Goal: Task Accomplishment & Management: Use online tool/utility

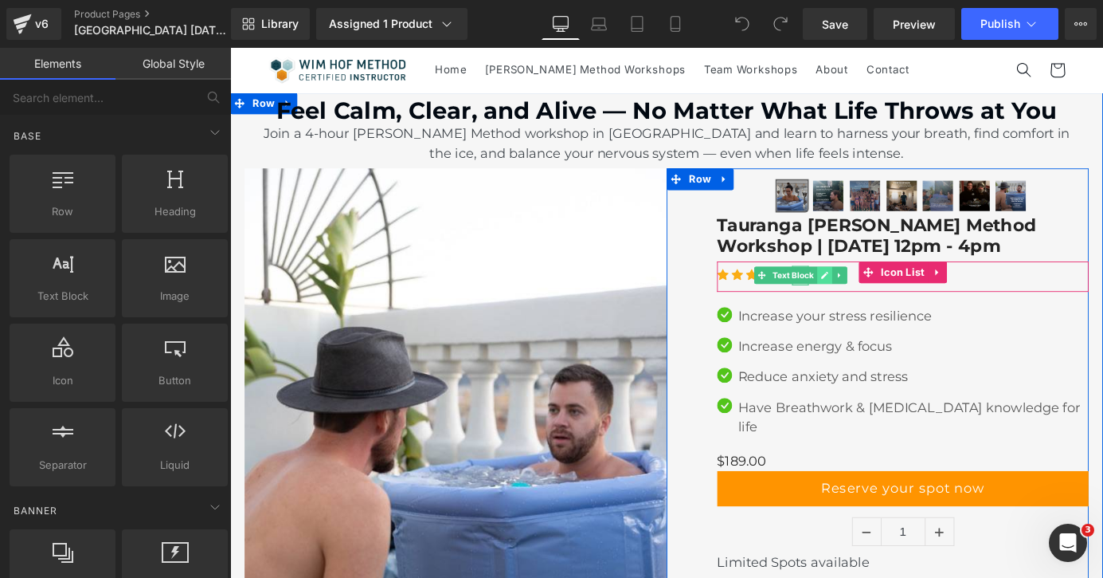
click at [885, 296] on icon at bounding box center [886, 299] width 9 height 10
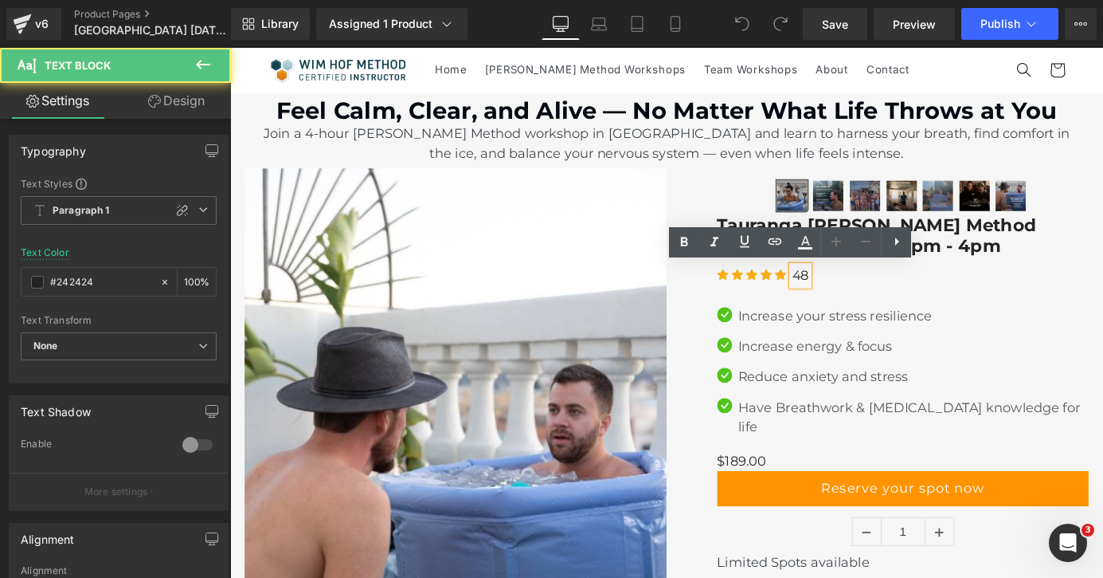
click at [869, 296] on p "48" at bounding box center [860, 299] width 18 height 22
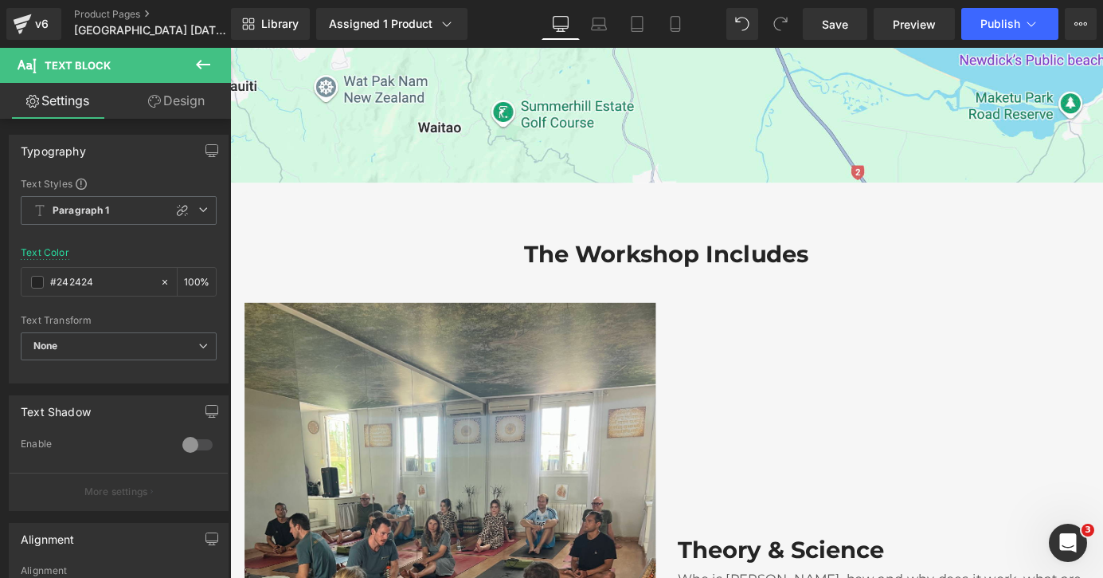
scroll to position [1628, 0]
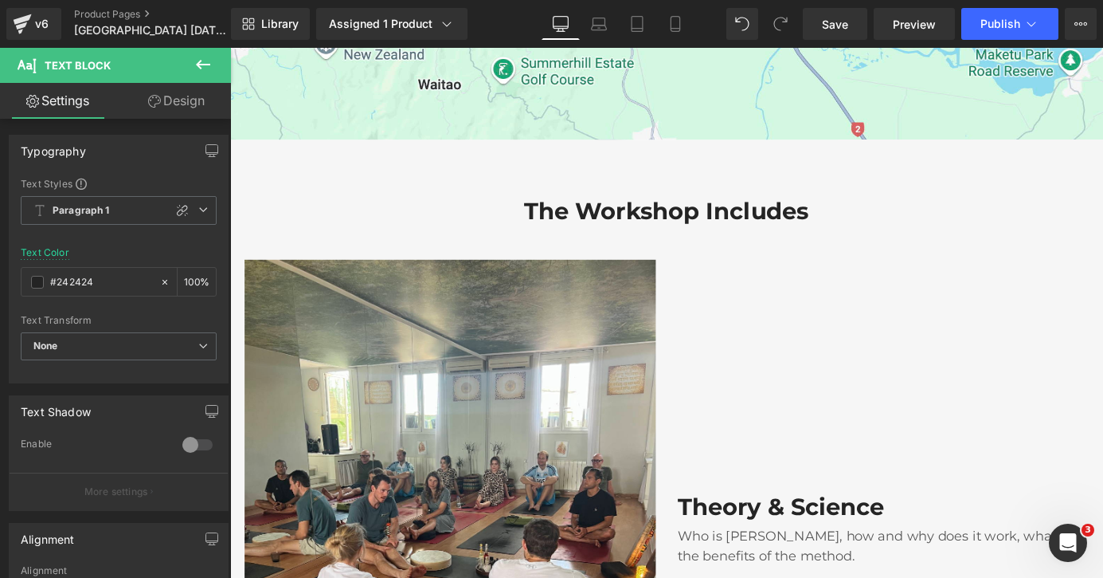
click at [198, 55] on icon at bounding box center [203, 64] width 19 height 19
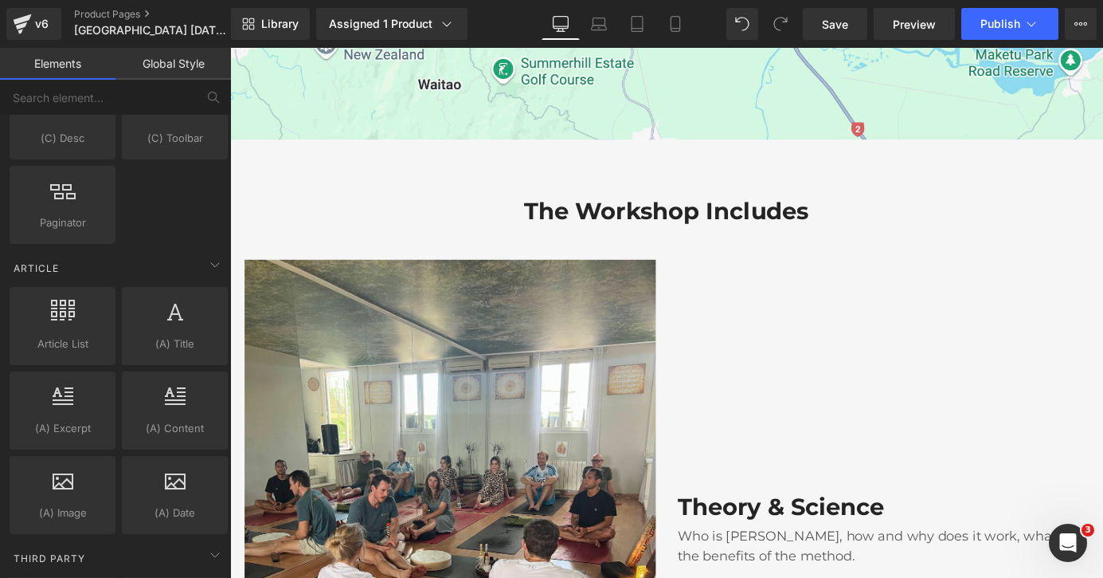
scroll to position [3221, 0]
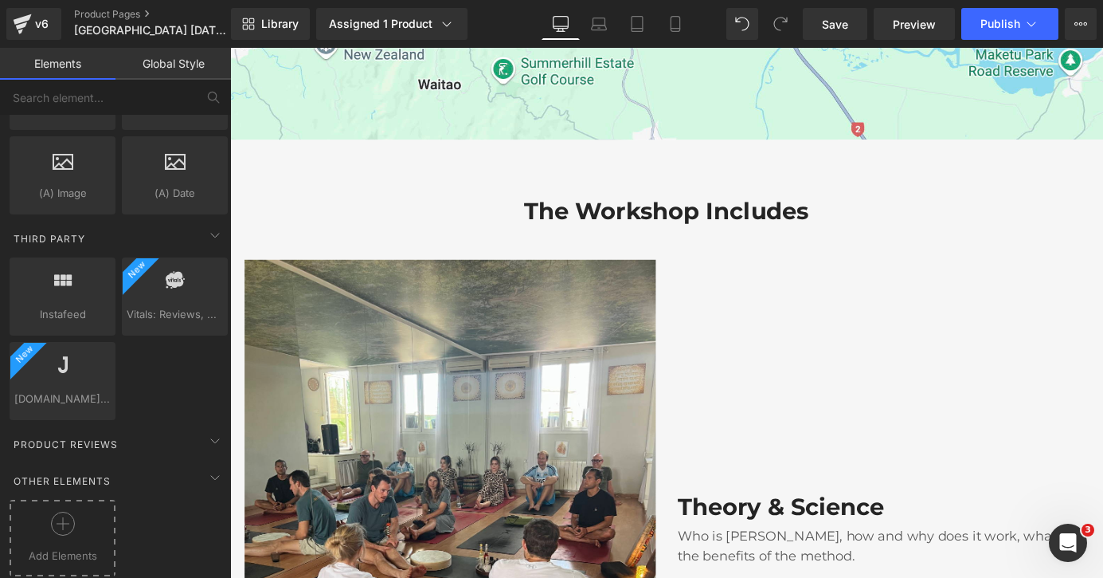
click at [79, 512] on div at bounding box center [63, 530] width 98 height 36
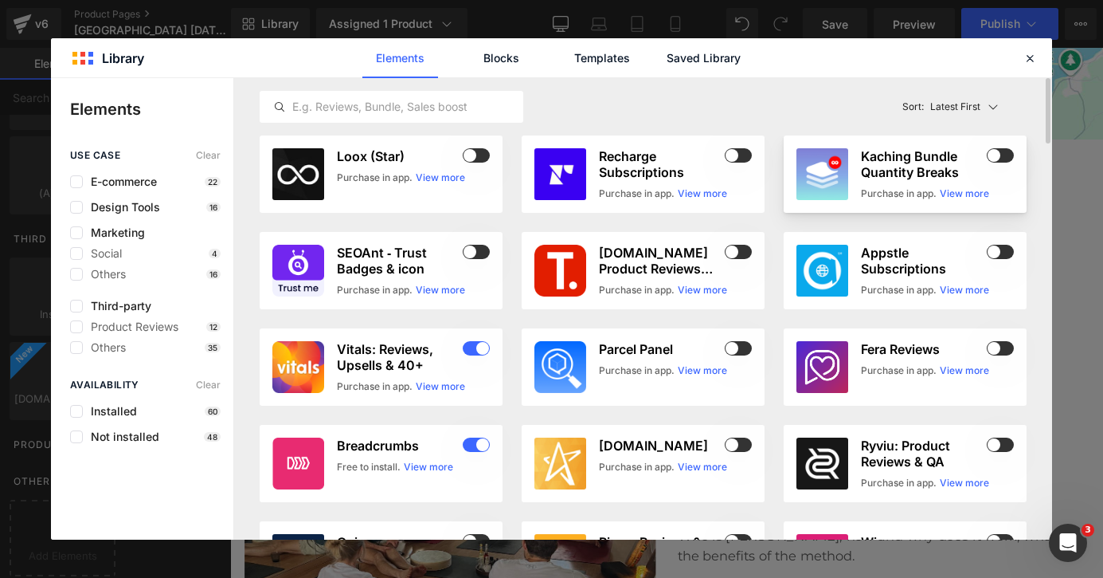
drag, startPoint x: 999, startPoint y: 185, endPoint x: 999, endPoint y: 172, distance: 12.7
click at [999, 172] on div "Kaching Bundle Quantity Breaks Purchase in app. View more" at bounding box center [937, 174] width 153 height 52
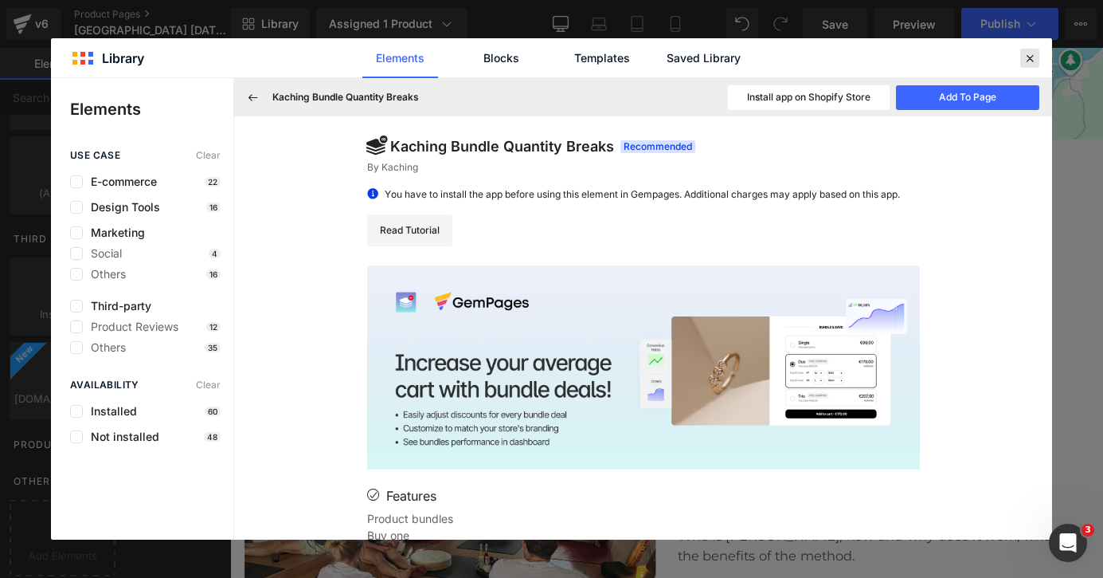
click at [1031, 60] on icon at bounding box center [1030, 58] width 14 height 14
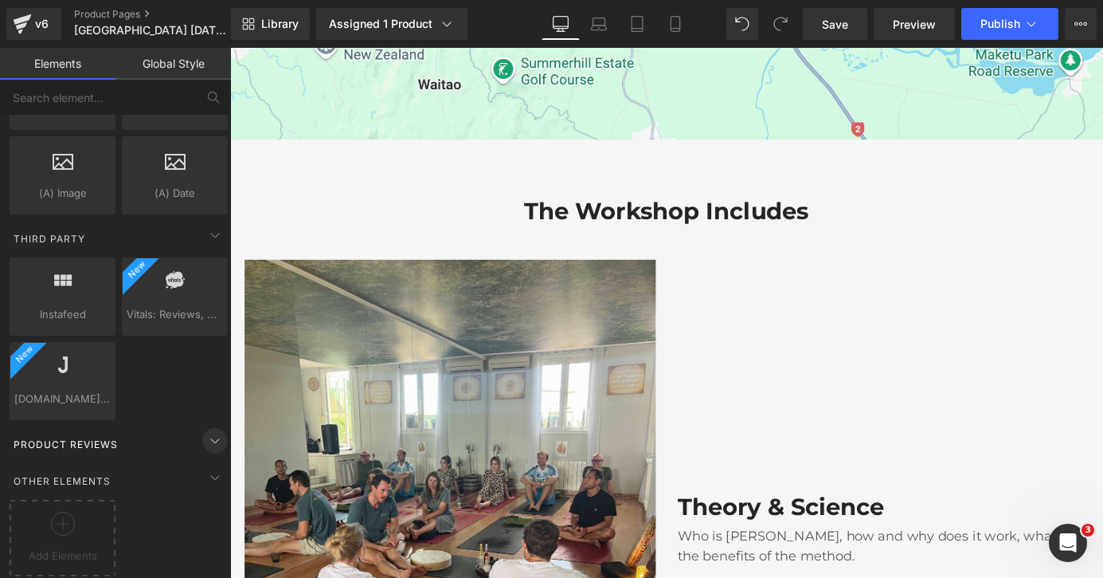
click at [210, 431] on icon at bounding box center [215, 440] width 19 height 19
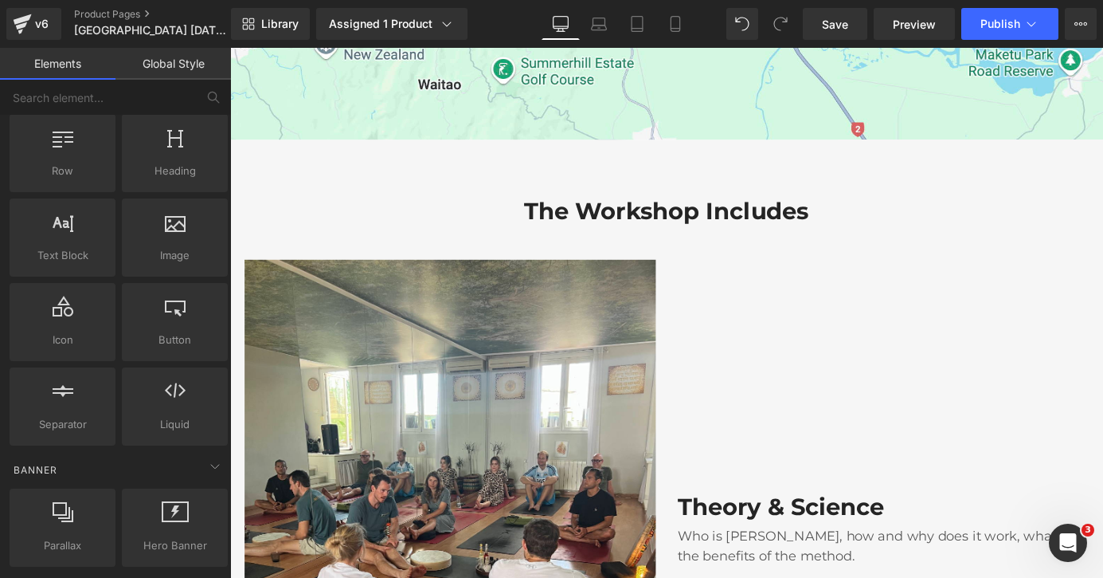
scroll to position [41, 0]
click at [183, 427] on span "Liquid" at bounding box center [175, 423] width 96 height 17
click at [172, 390] on icon at bounding box center [175, 389] width 21 height 21
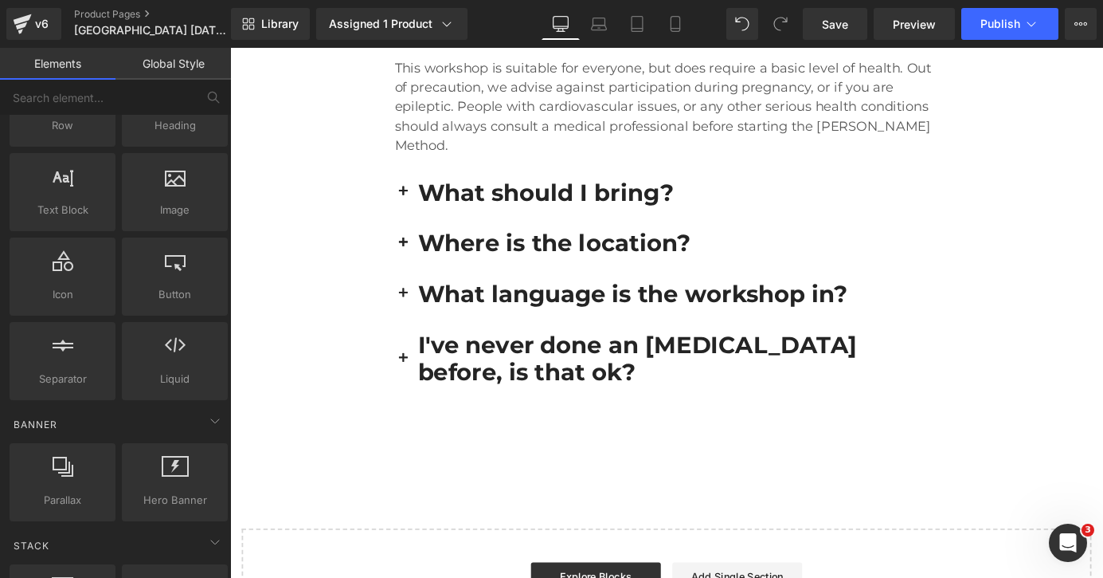
scroll to position [0, 0]
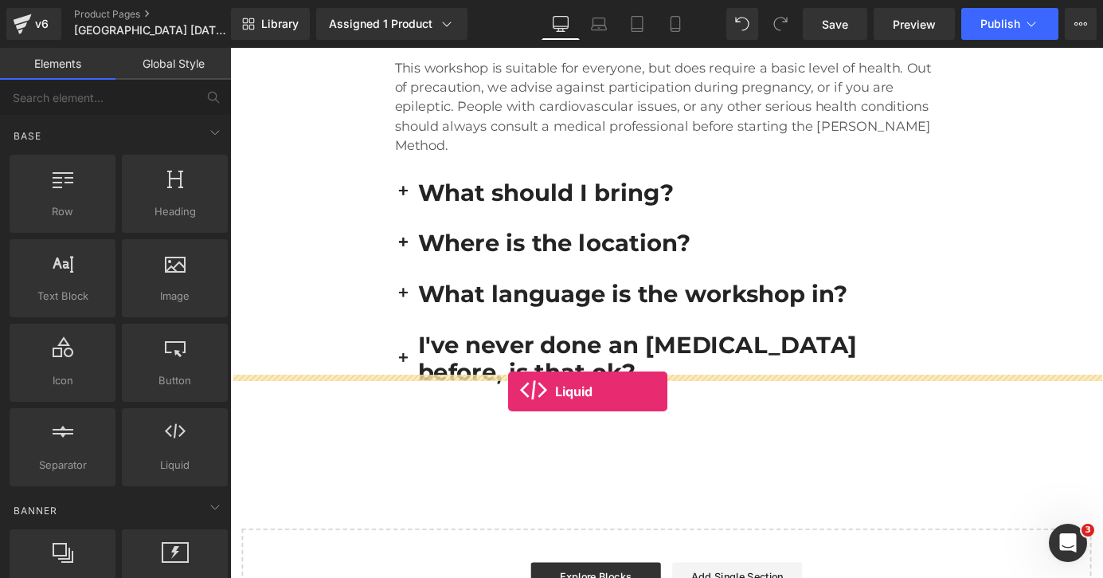
drag, startPoint x: 420, startPoint y: 505, endPoint x: 537, endPoint y: 424, distance: 142.6
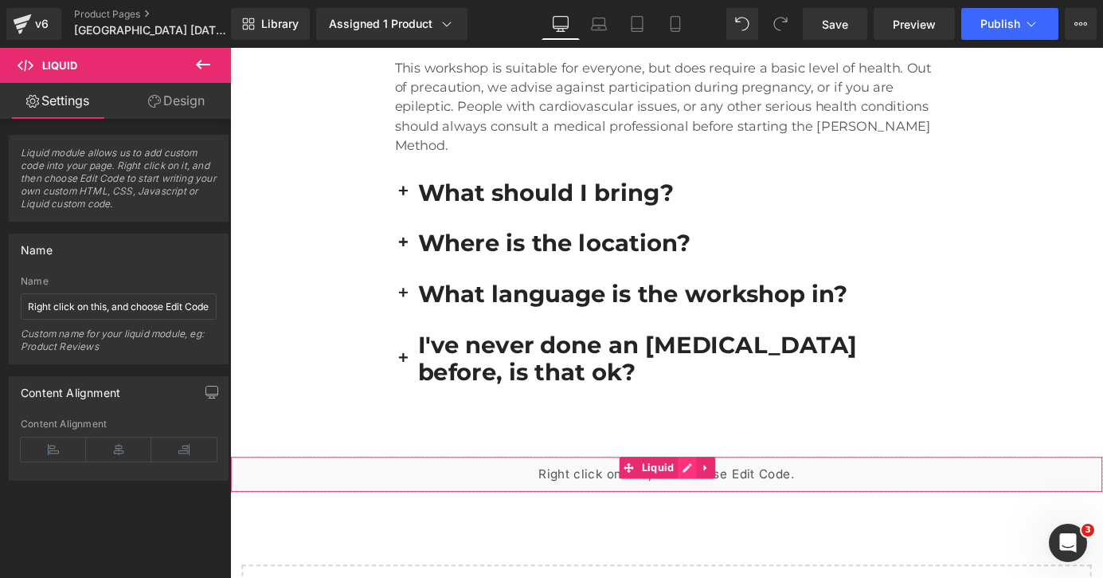
click at [731, 499] on div "Liquid" at bounding box center [712, 519] width 964 height 40
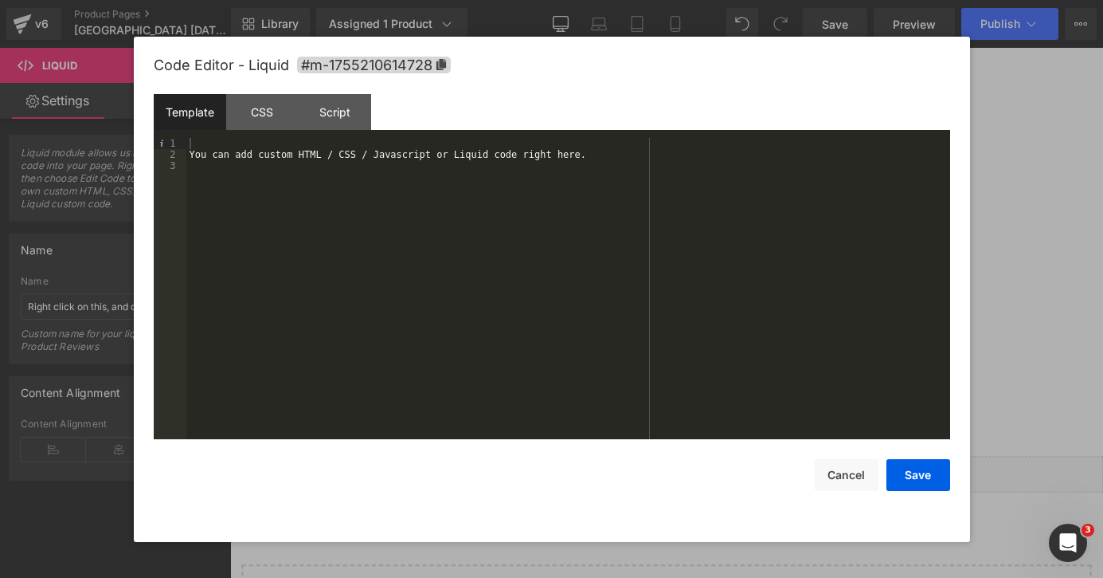
click at [254, 149] on div "You can add custom HTML / CSS / Javascript or Liquid code right here." at bounding box center [568, 299] width 764 height 323
click at [226, 140] on div "You can add custom HTML / CSS / Javascript or Liquid code right here." at bounding box center [568, 299] width 764 height 323
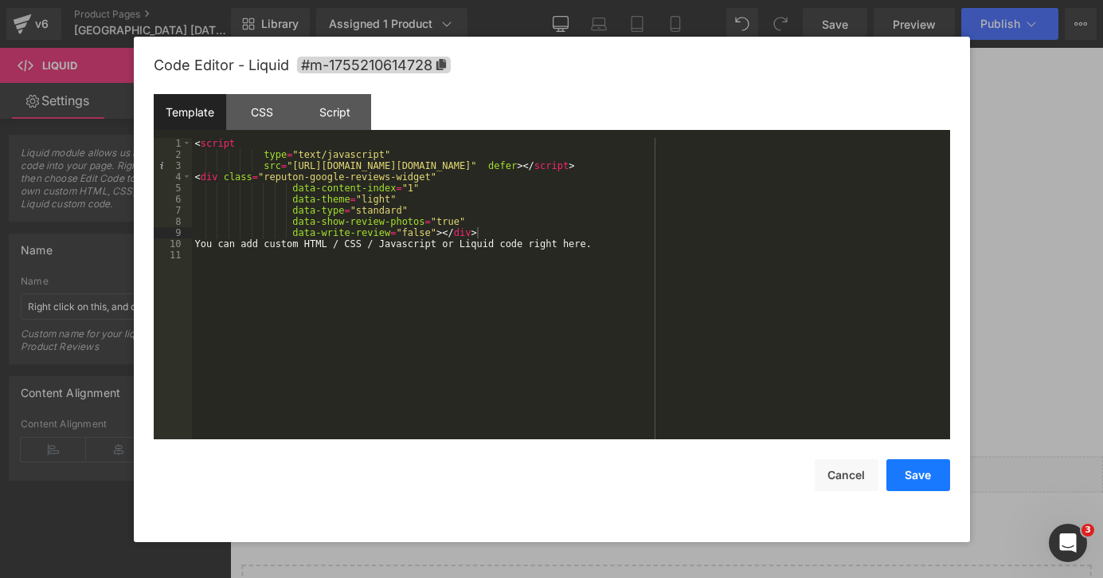
click at [919, 468] on button "Save" at bounding box center [919, 475] width 64 height 32
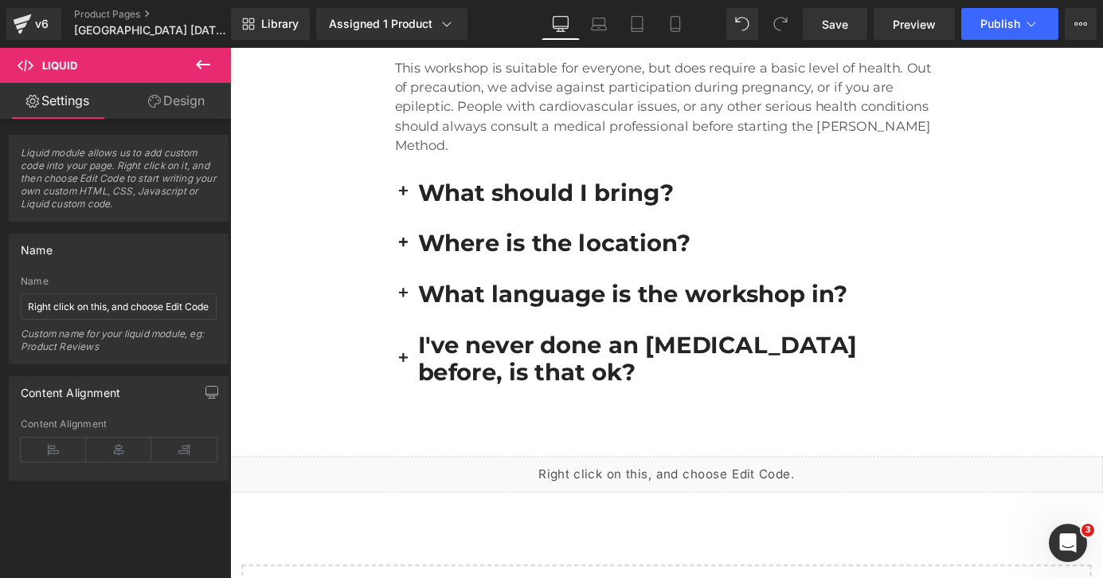
click at [198, 65] on icon at bounding box center [203, 65] width 14 height 10
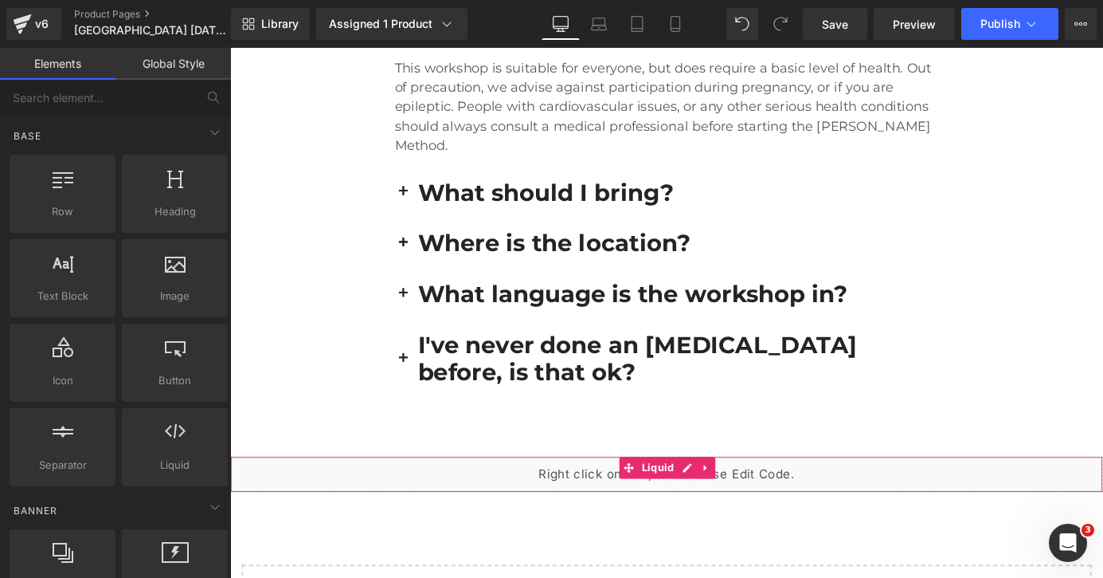
click at [311, 499] on div "Liquid" at bounding box center [712, 519] width 964 height 40
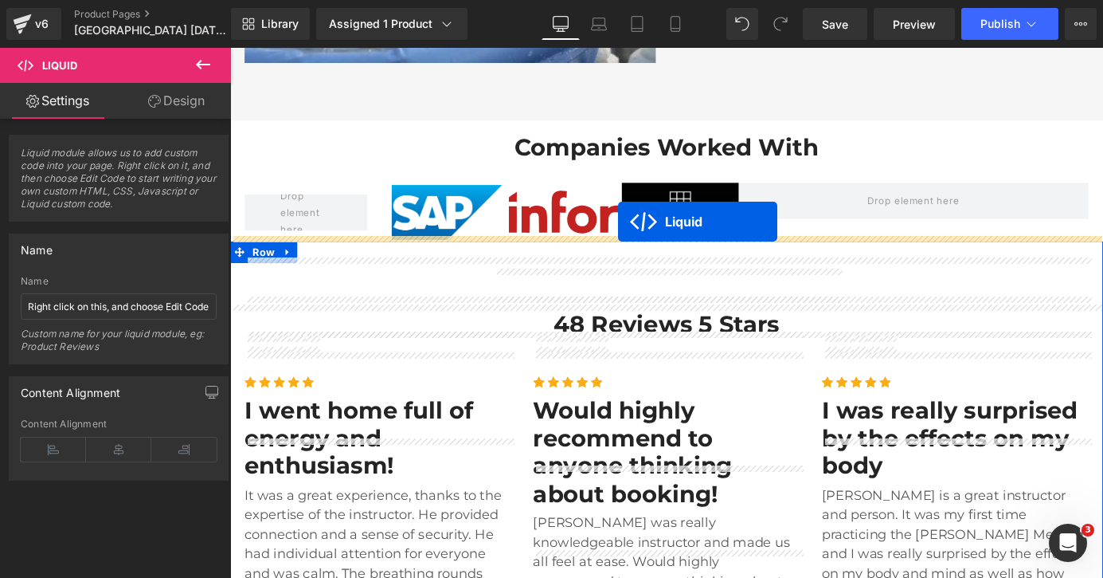
scroll to position [3293, 0]
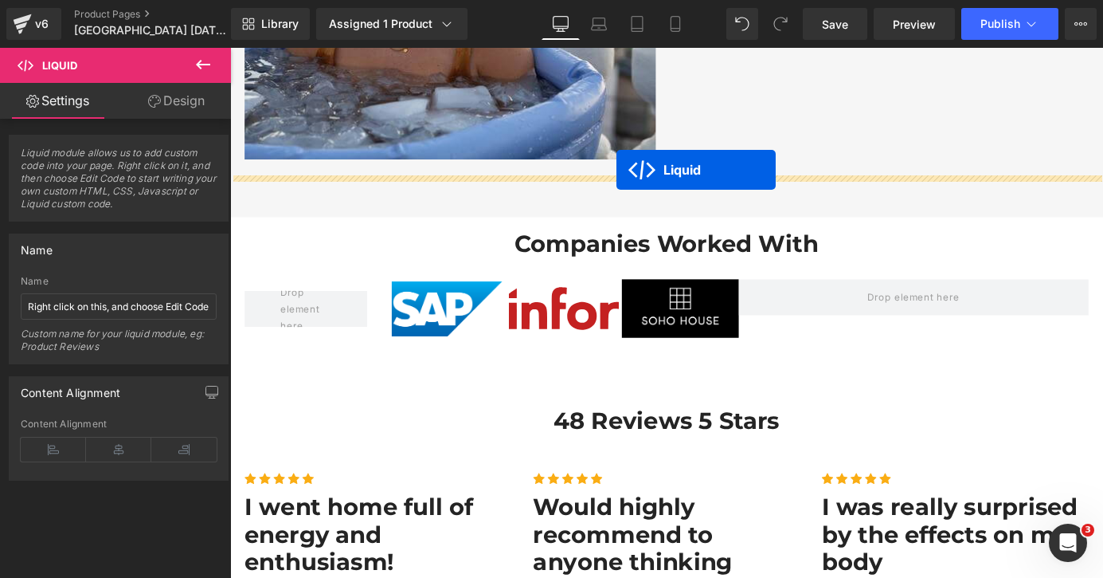
drag, startPoint x: 669, startPoint y: 419, endPoint x: 657, endPoint y: 182, distance: 237.0
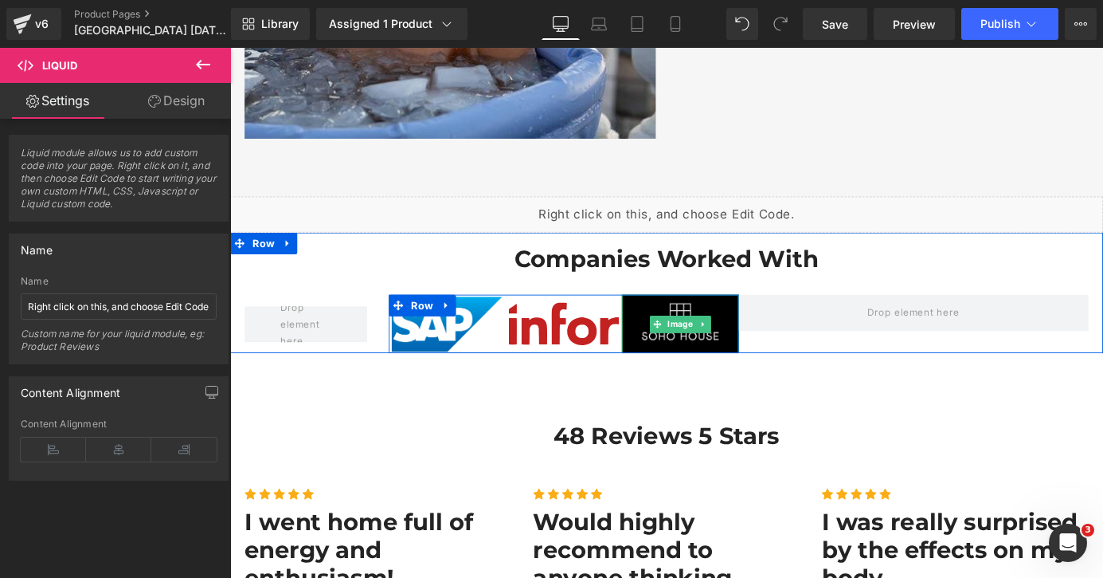
scroll to position [3315, 0]
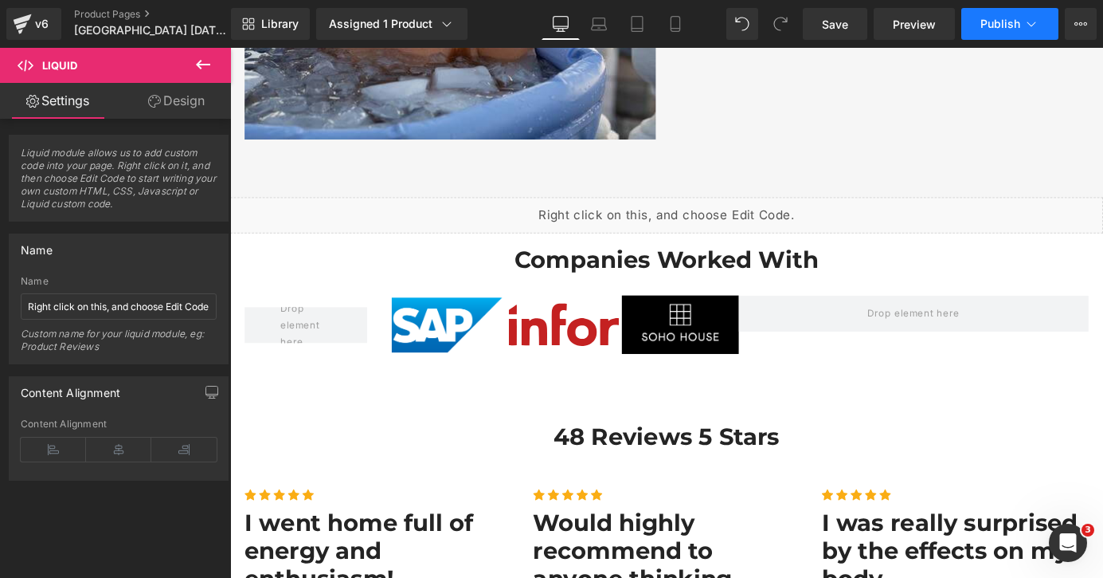
click at [995, 24] on span "Publish" at bounding box center [1001, 24] width 40 height 13
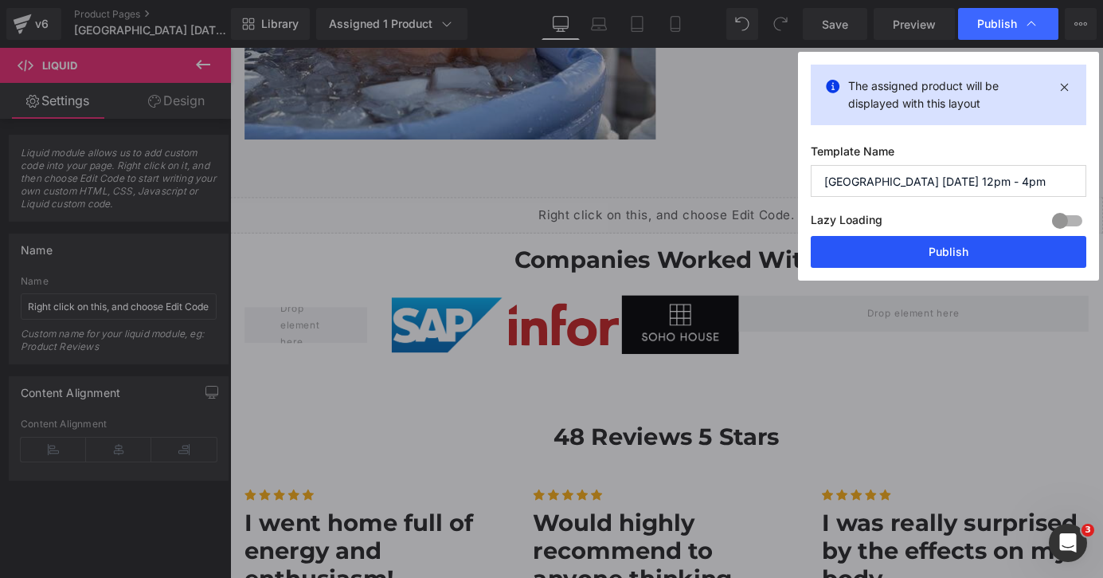
click at [923, 255] on button "Publish" at bounding box center [949, 252] width 276 height 32
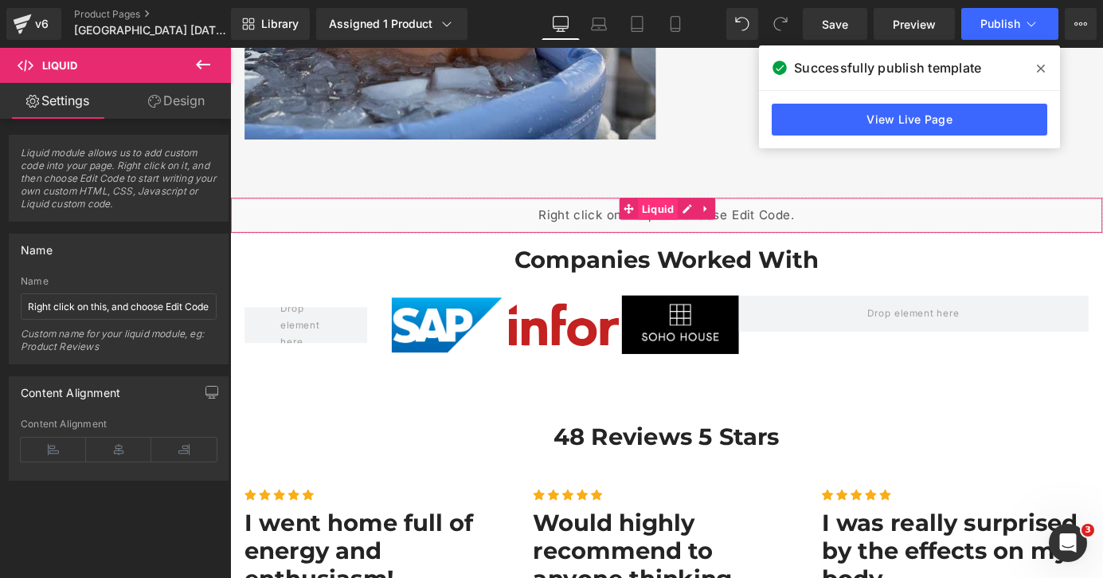
click at [687, 214] on span "Liquid" at bounding box center [703, 226] width 44 height 24
click at [696, 214] on span "Liquid" at bounding box center [703, 226] width 44 height 24
click at [210, 65] on icon at bounding box center [203, 64] width 19 height 19
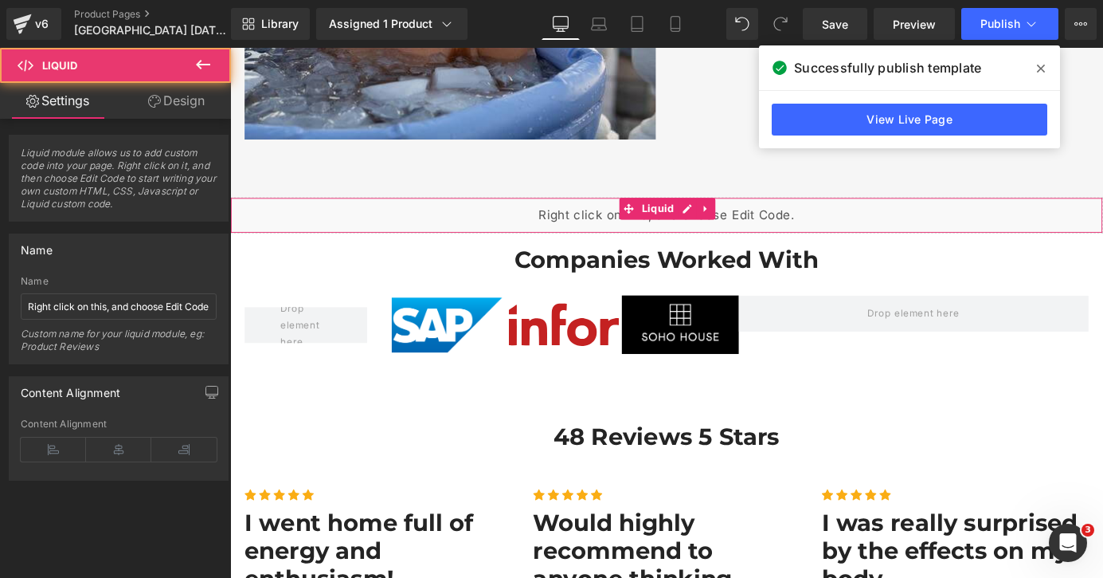
click at [619, 213] on div "Liquid" at bounding box center [712, 233] width 964 height 40
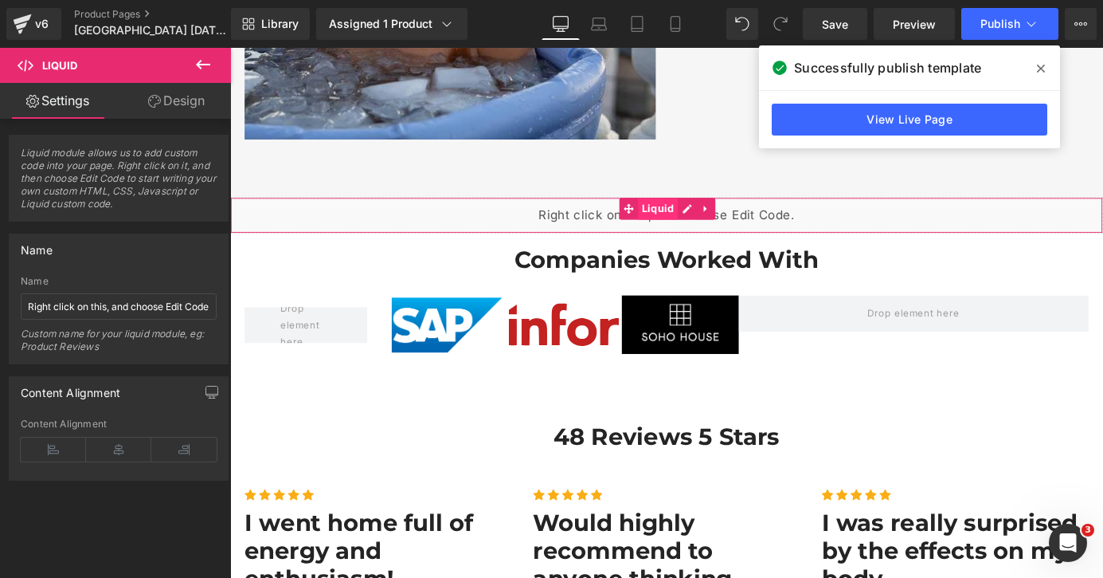
click at [708, 214] on span "Liquid" at bounding box center [703, 226] width 44 height 24
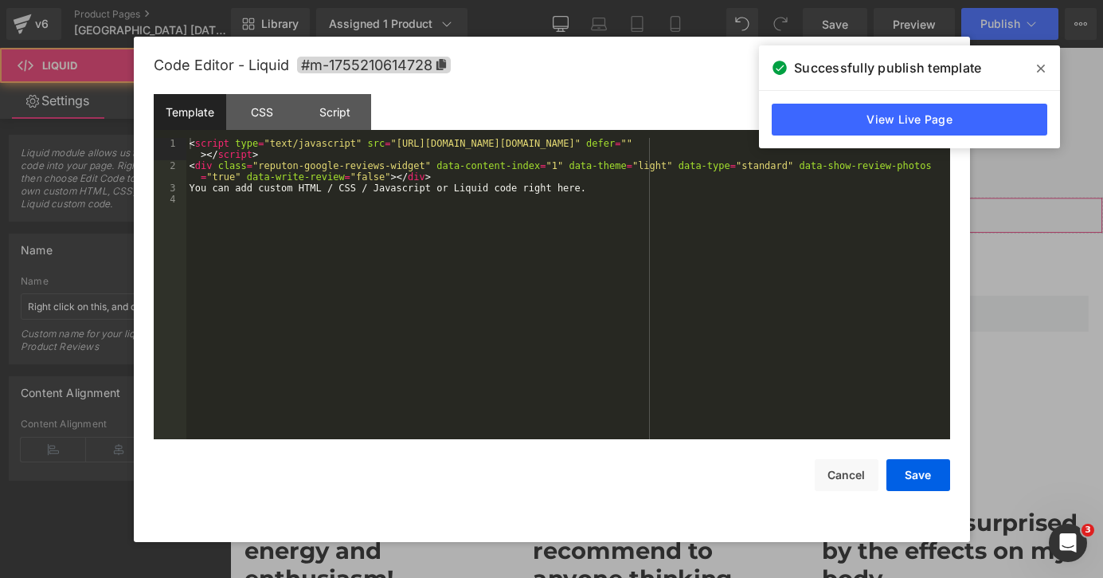
click at [727, 213] on div "Liquid" at bounding box center [712, 233] width 964 height 40
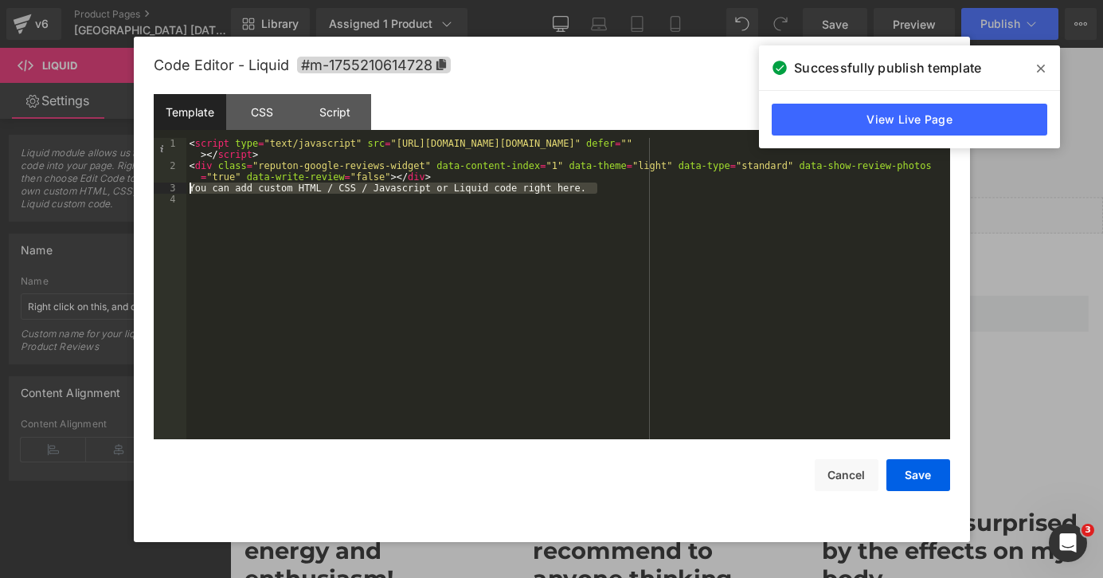
drag, startPoint x: 606, startPoint y: 189, endPoint x: 190, endPoint y: 186, distance: 416.7
click at [190, 186] on div "< script type = "text/javascript" src = "https://cdn.grw.reputon.com/assets/wid…" at bounding box center [568, 305] width 764 height 335
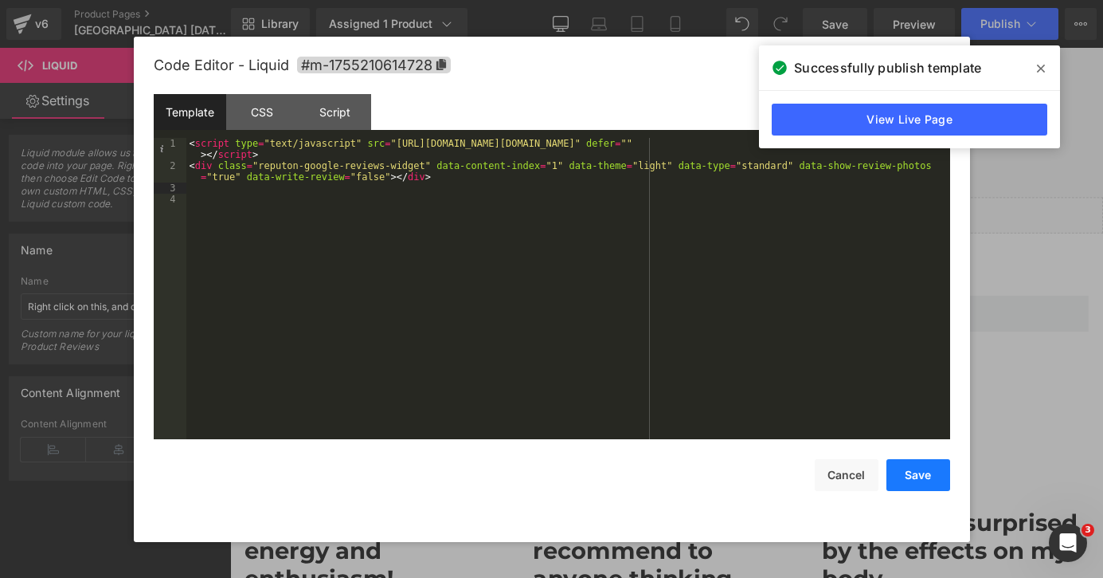
click at [922, 480] on button "Save" at bounding box center [919, 475] width 64 height 32
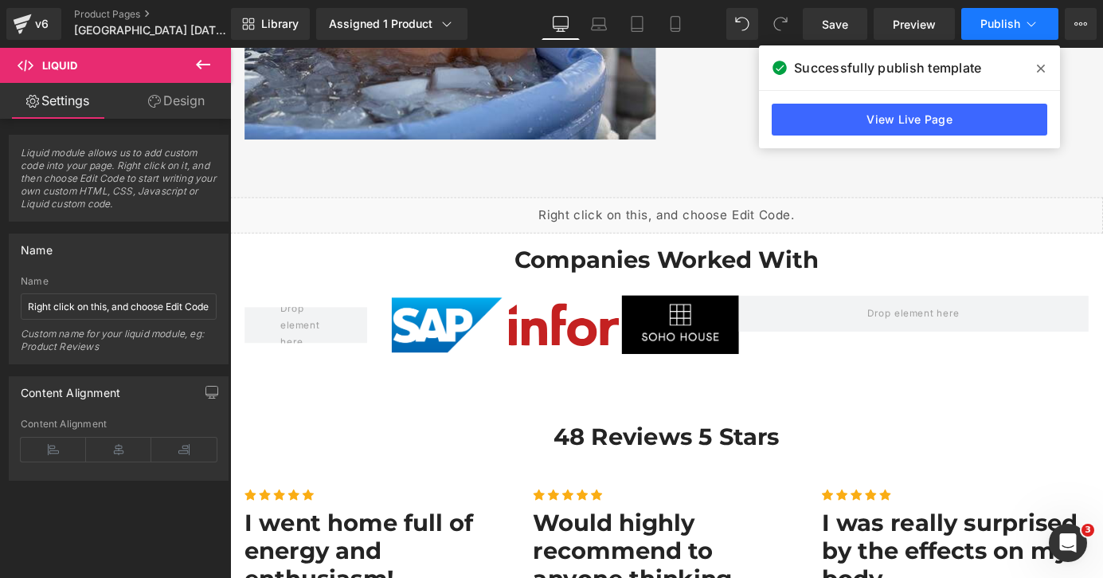
click at [990, 34] on button "Publish" at bounding box center [1010, 24] width 97 height 32
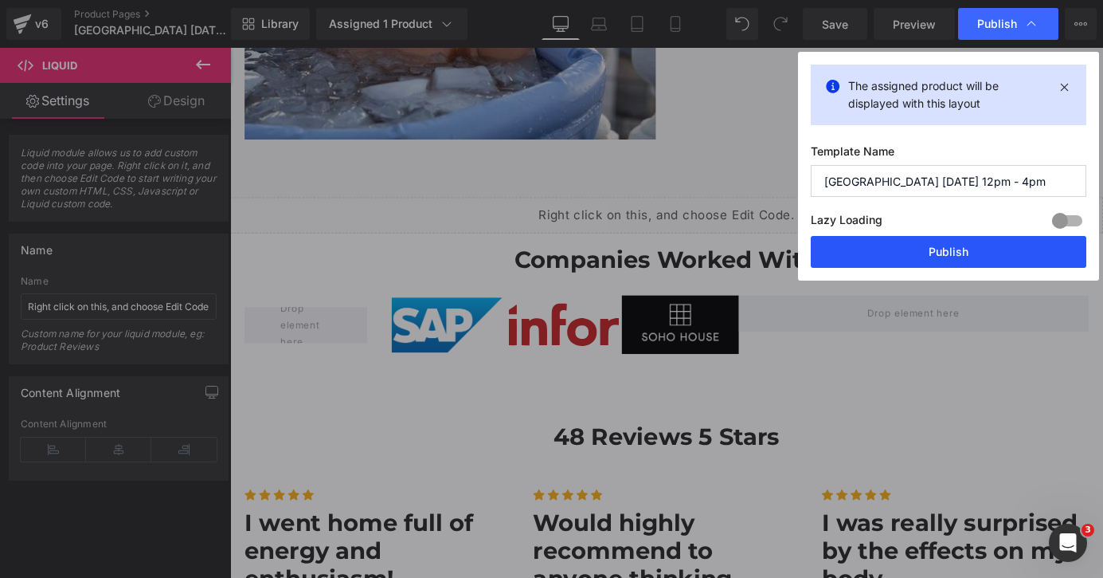
click at [967, 252] on button "Publish" at bounding box center [949, 252] width 276 height 32
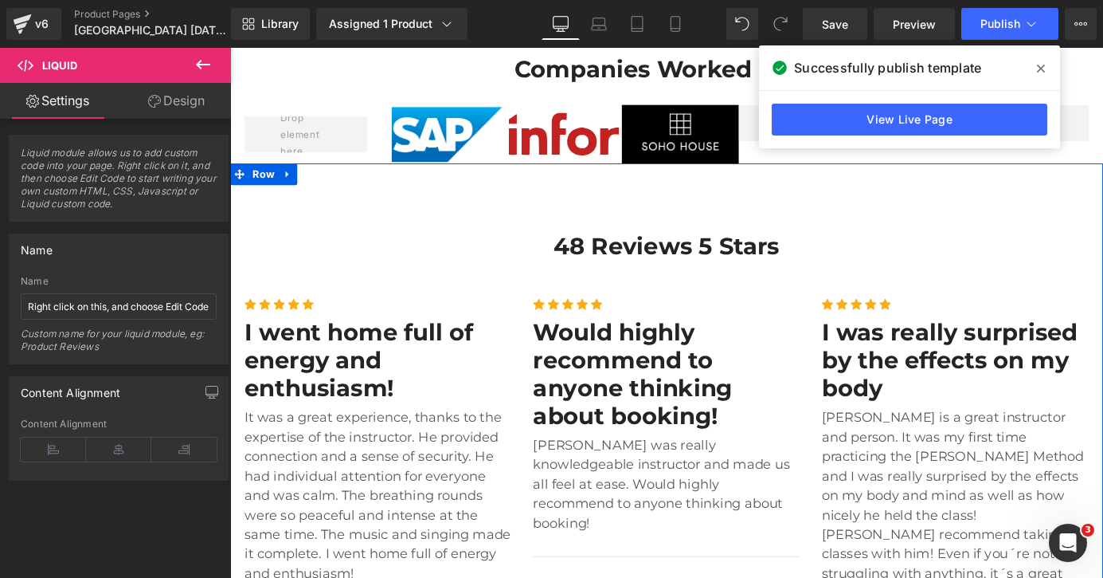
scroll to position [3527, 0]
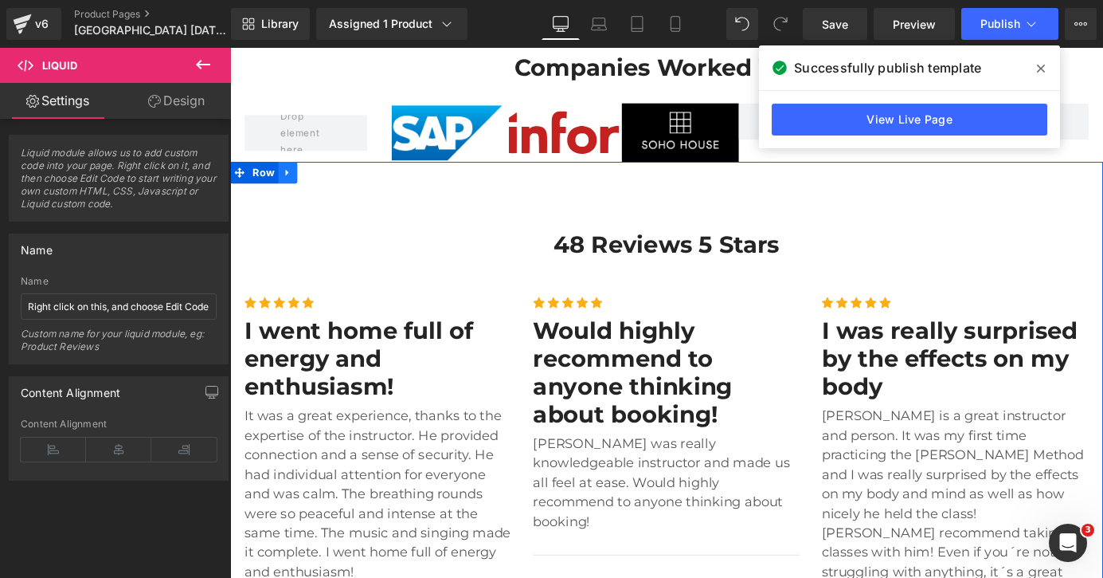
click at [296, 180] on icon at bounding box center [293, 186] width 11 height 12
click at [332, 180] on icon at bounding box center [335, 185] width 11 height 11
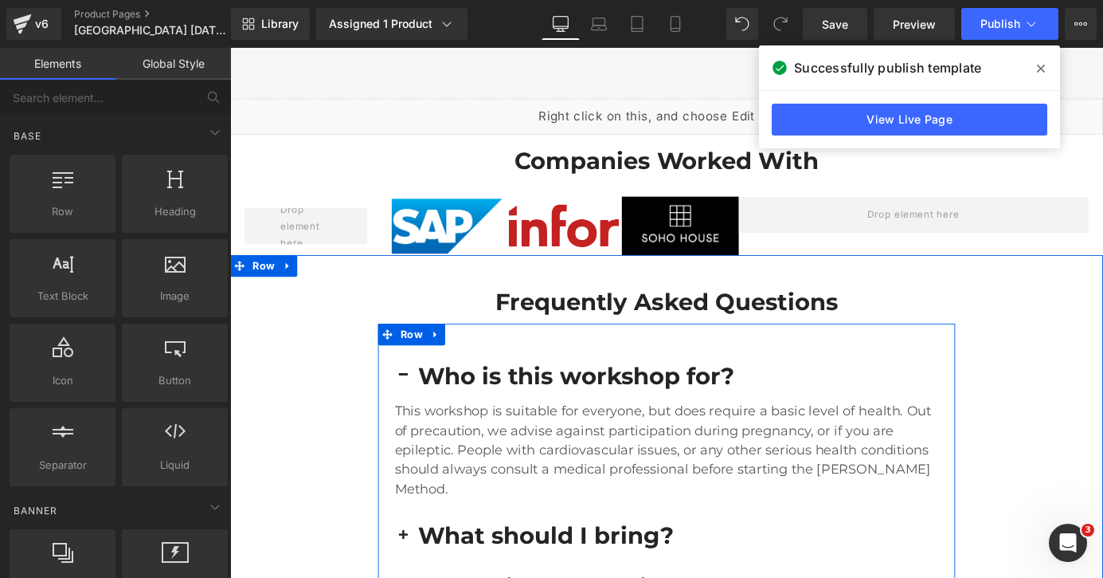
scroll to position [3275, 0]
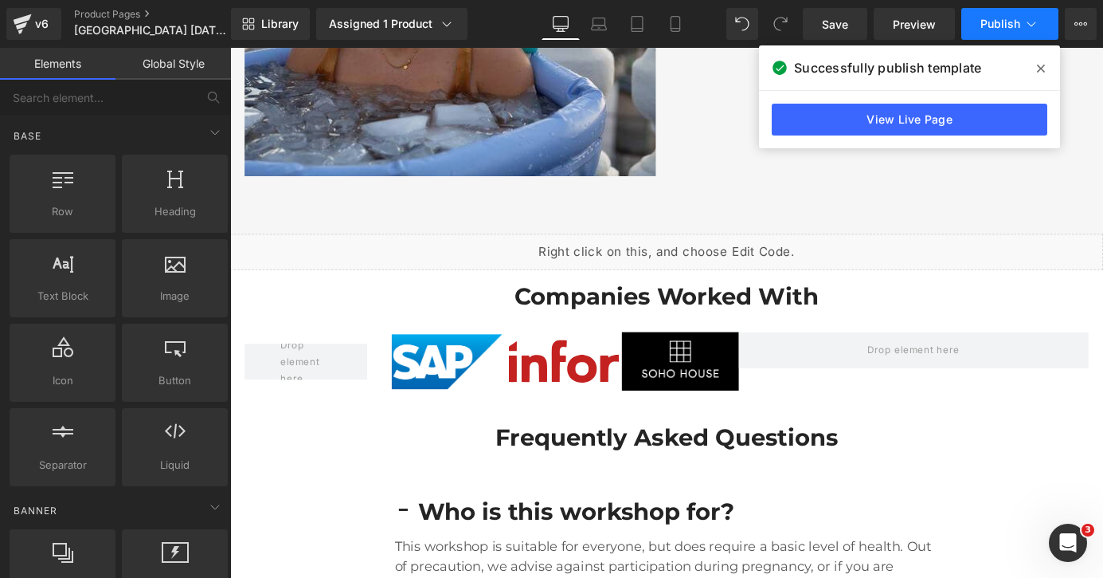
click at [1017, 35] on button "Publish" at bounding box center [1010, 24] width 97 height 32
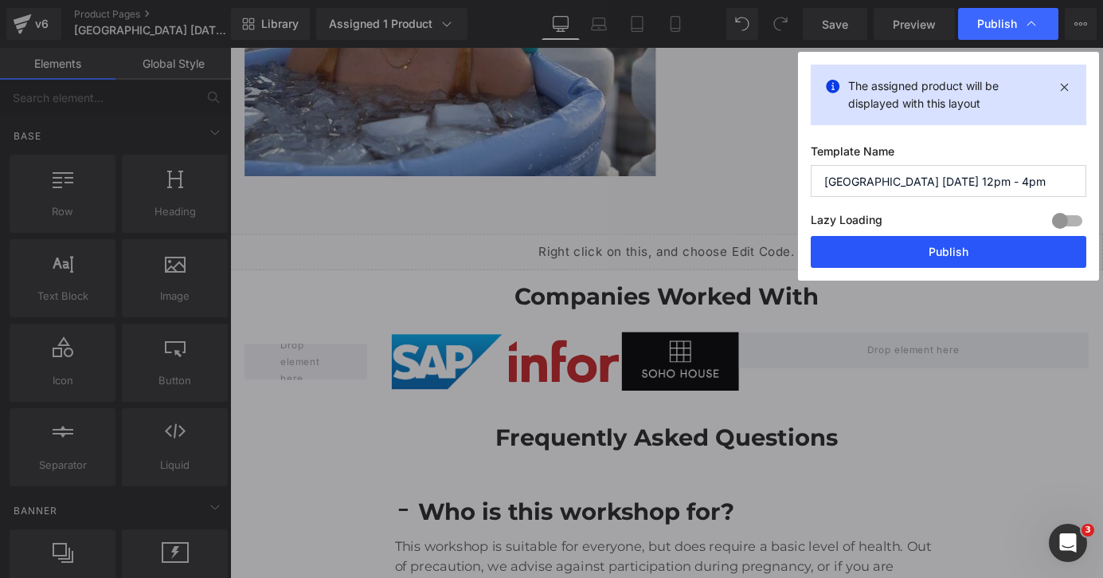
click at [958, 253] on button "Publish" at bounding box center [949, 252] width 276 height 32
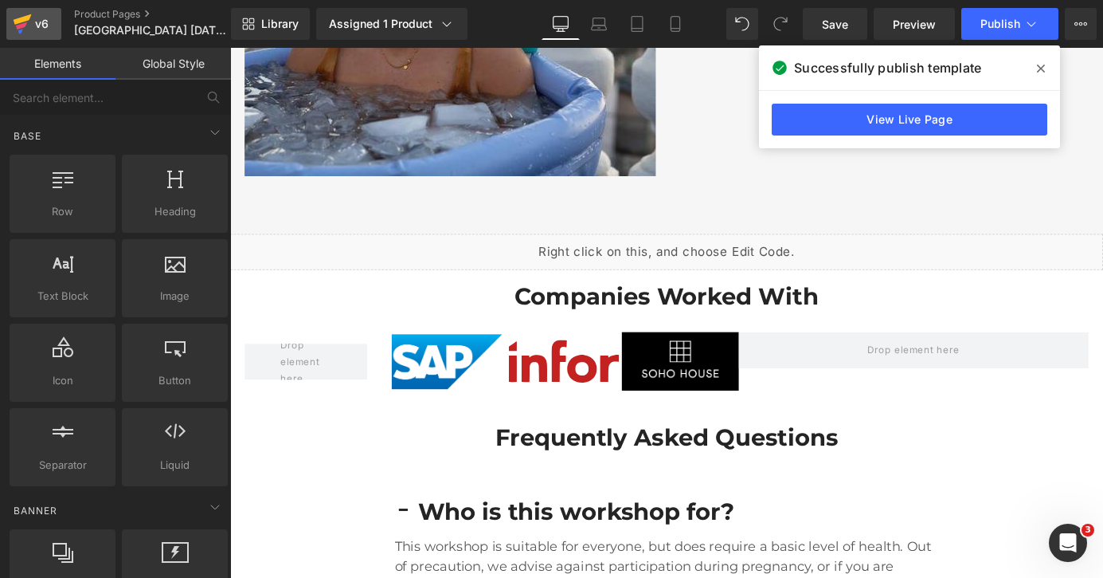
click at [37, 20] on div "v6" at bounding box center [42, 24] width 20 height 21
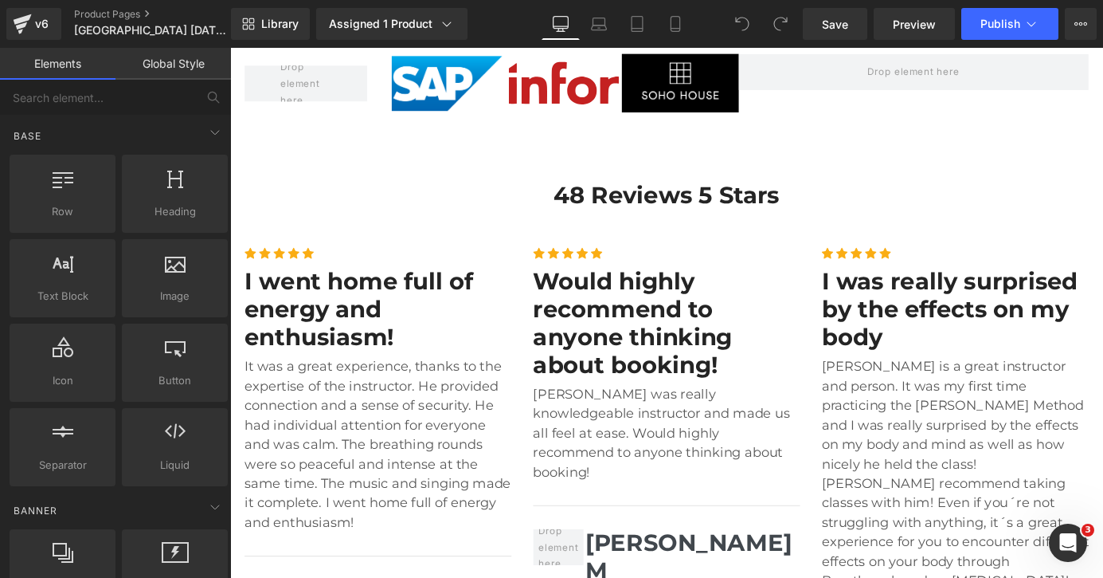
scroll to position [3429, 0]
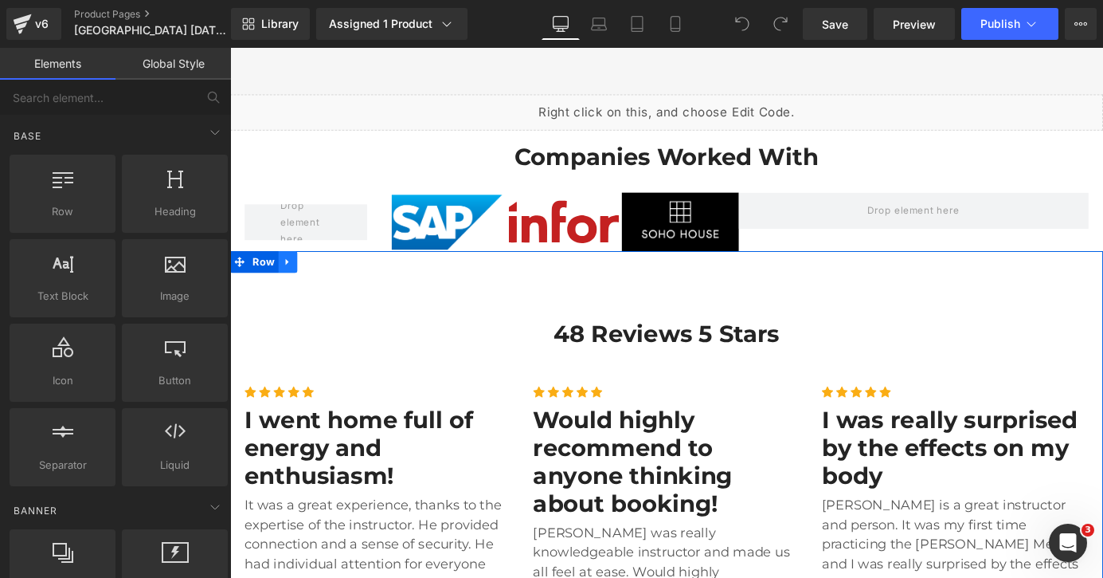
click at [299, 272] on link at bounding box center [294, 284] width 21 height 24
click at [339, 278] on icon at bounding box center [335, 284] width 11 height 12
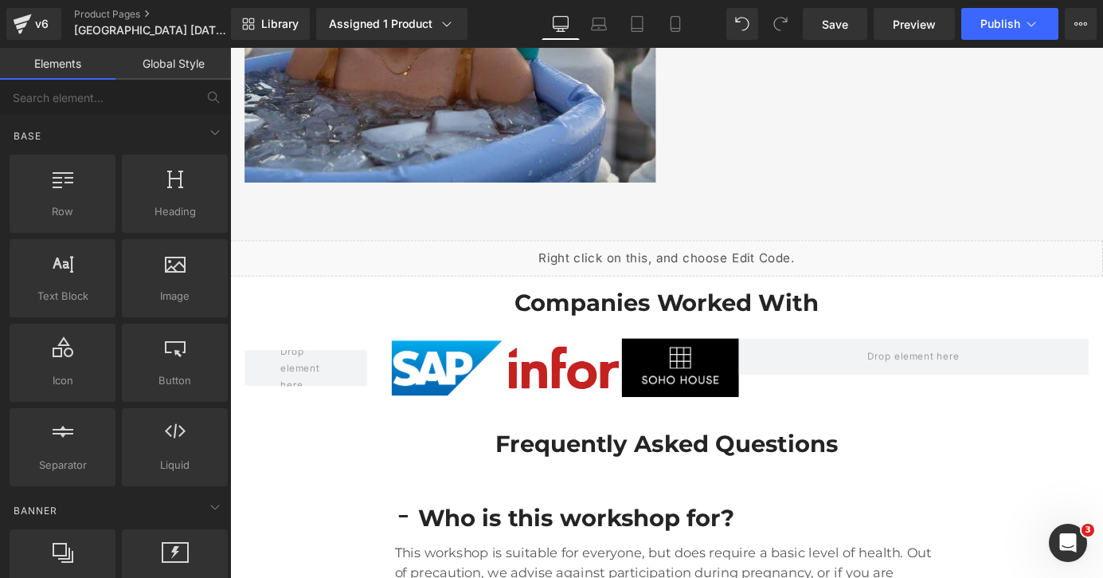
scroll to position [3247, 0]
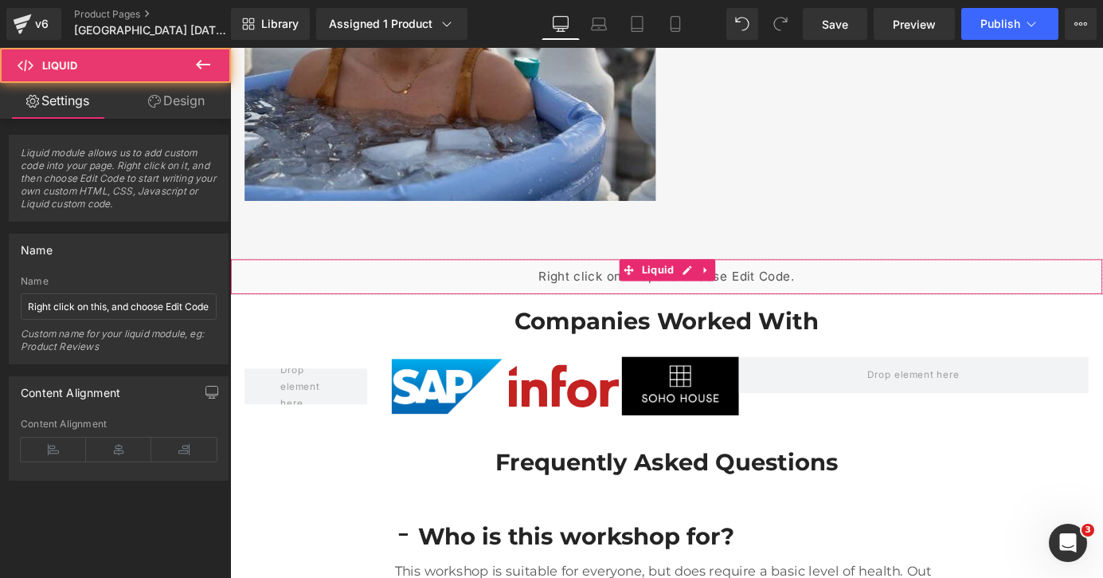
click at [528, 280] on div "Liquid" at bounding box center [712, 300] width 964 height 40
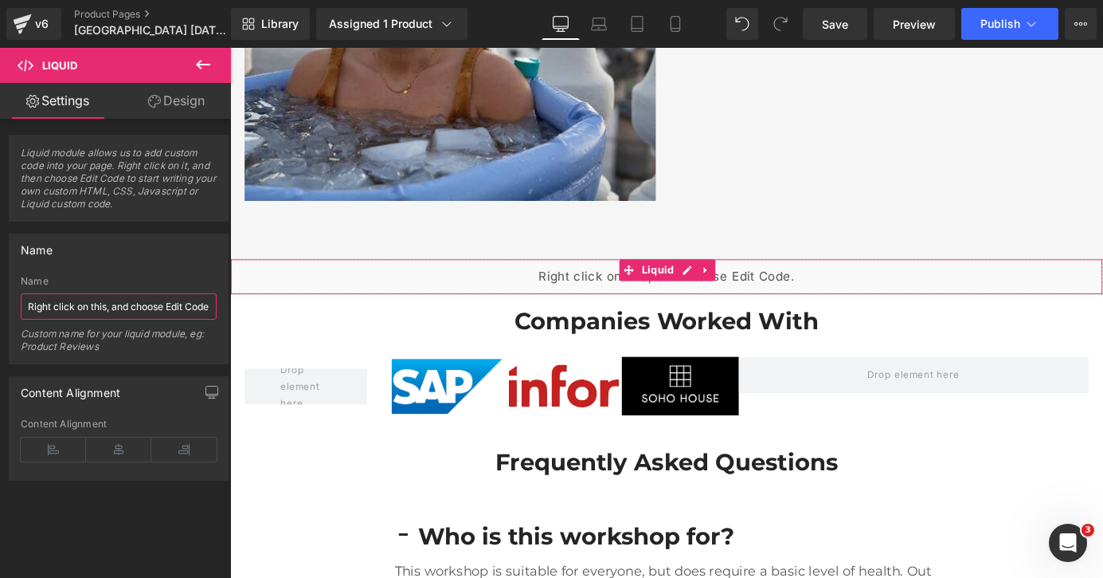
click at [131, 315] on input "Right click on this, and choose Edit Code." at bounding box center [119, 306] width 196 height 26
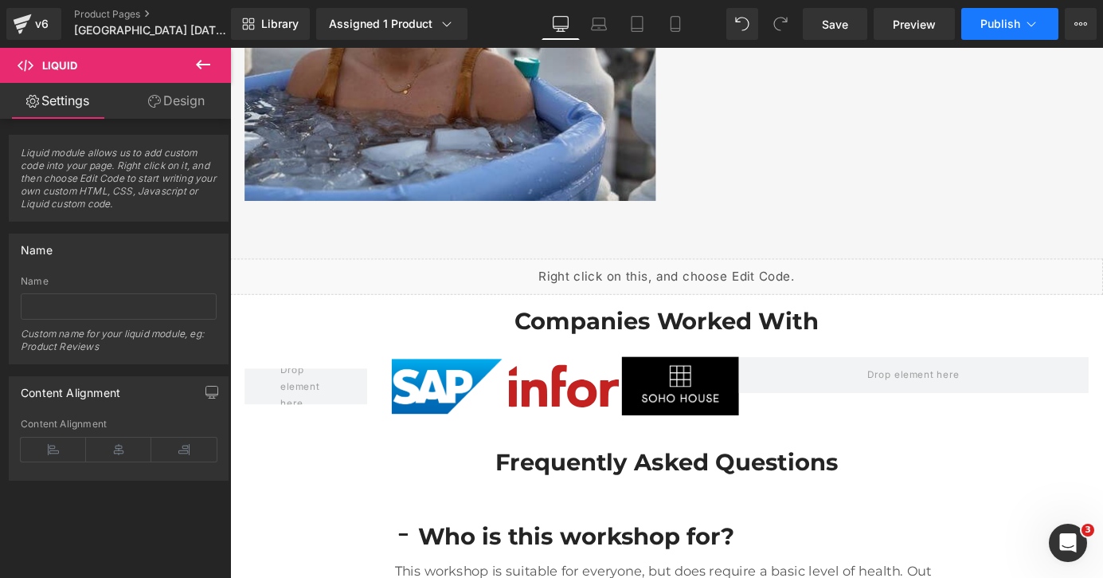
click at [1029, 25] on icon at bounding box center [1032, 24] width 16 height 16
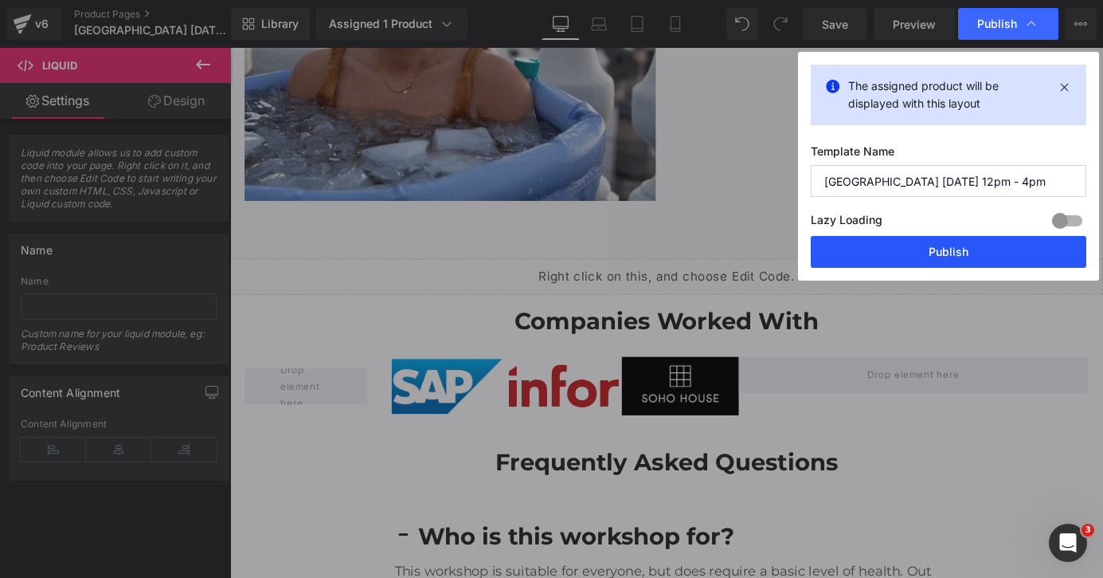
click at [960, 249] on button "Publish" at bounding box center [949, 252] width 276 height 32
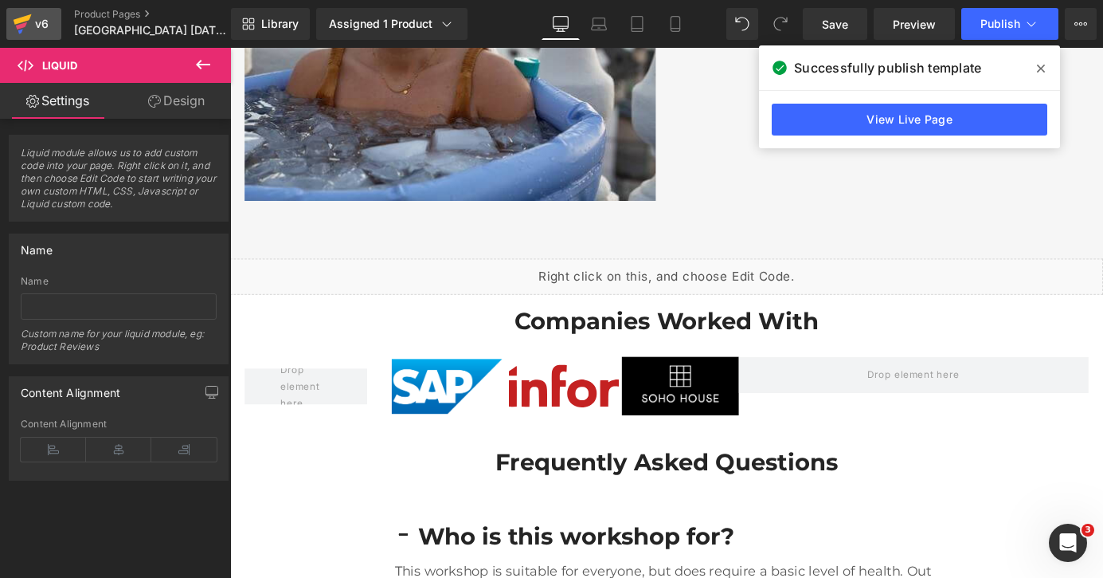
click at [44, 26] on div "v6" at bounding box center [42, 24] width 20 height 21
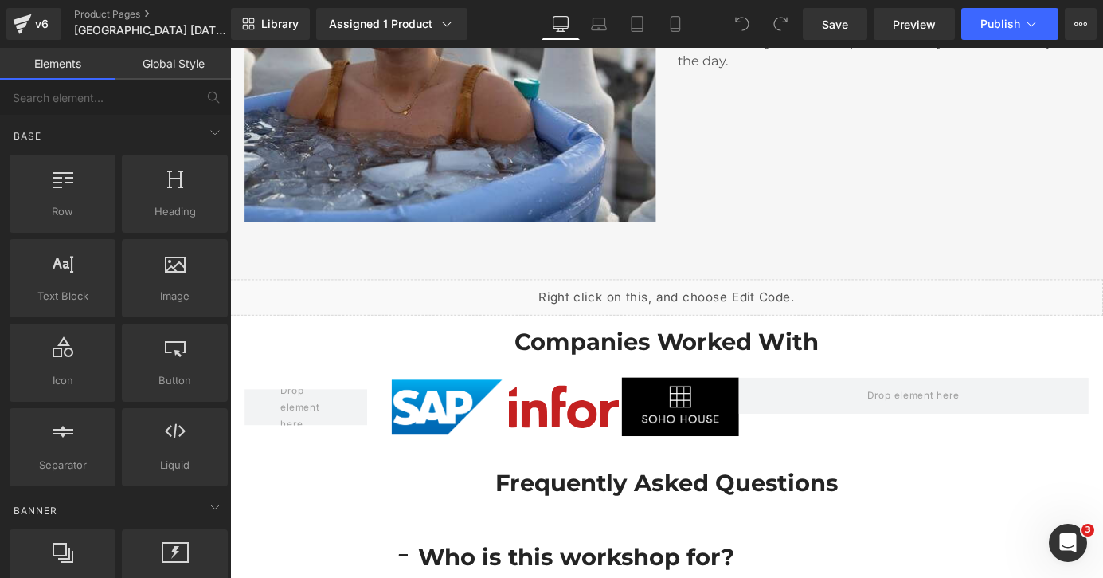
scroll to position [3249, 0]
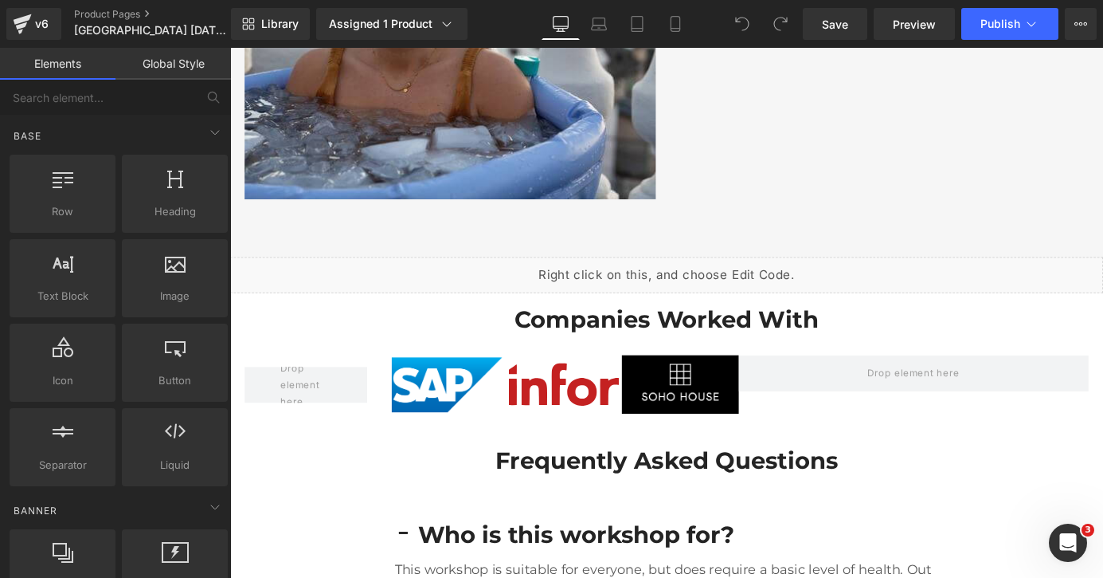
click at [731, 279] on div "Liquid" at bounding box center [712, 299] width 964 height 40
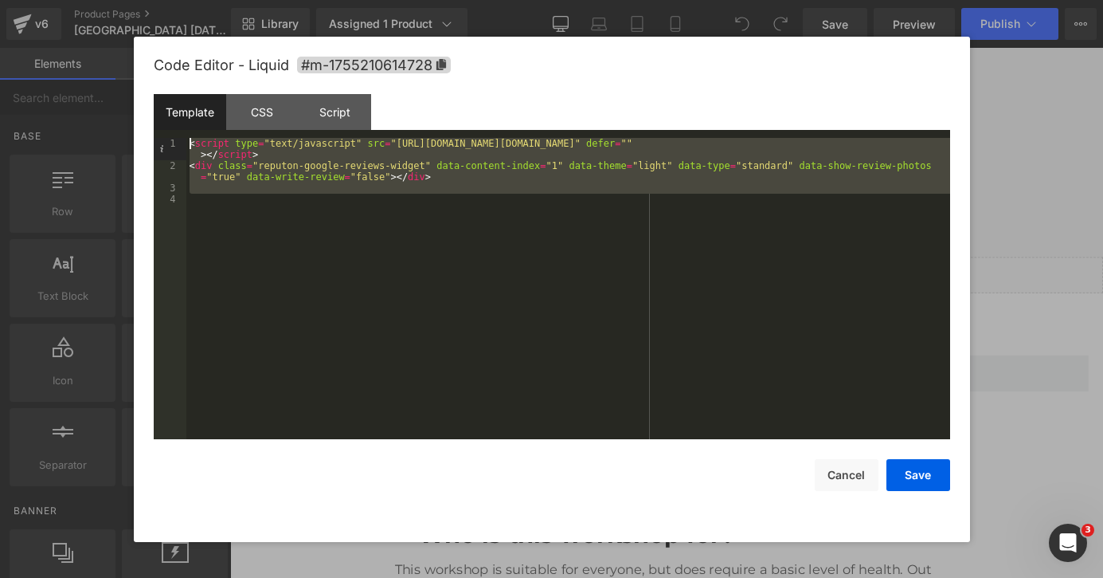
drag, startPoint x: 448, startPoint y: 217, endPoint x: 221, endPoint y: 109, distance: 250.5
click at [221, 109] on div "Template CSS Script Data 1 2 3 4 < script type = "text/javascript" src = "https…" at bounding box center [552, 266] width 797 height 345
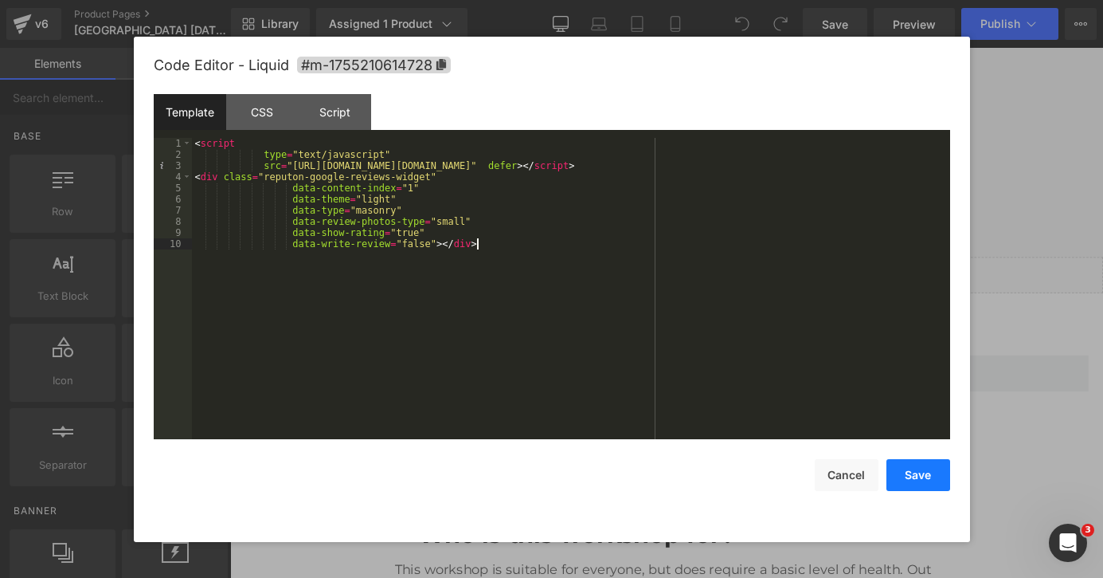
click at [929, 476] on button "Save" at bounding box center [919, 475] width 64 height 32
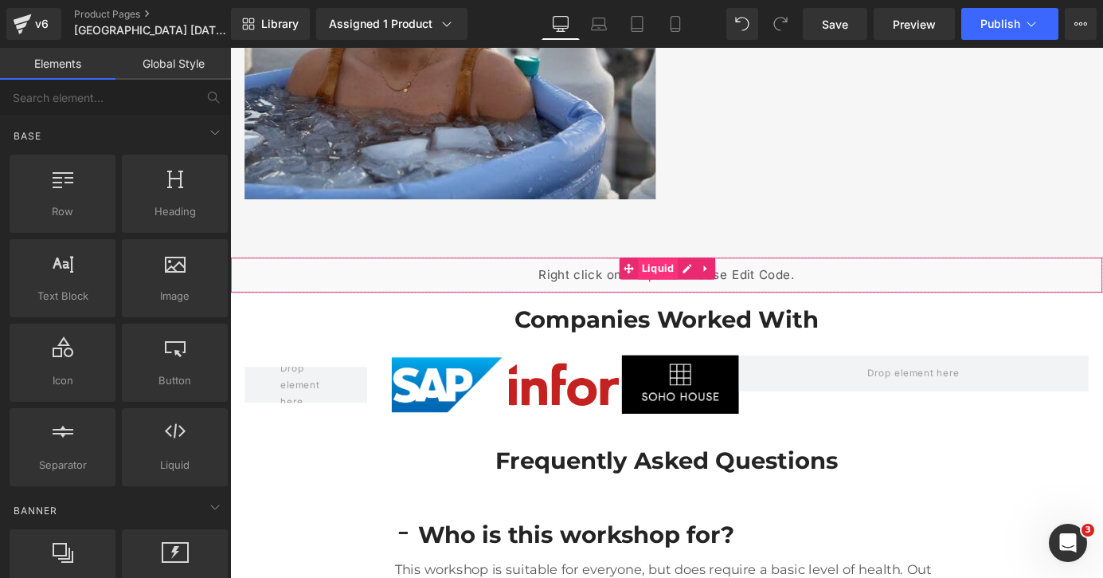
click at [703, 280] on span "Liquid" at bounding box center [703, 292] width 44 height 24
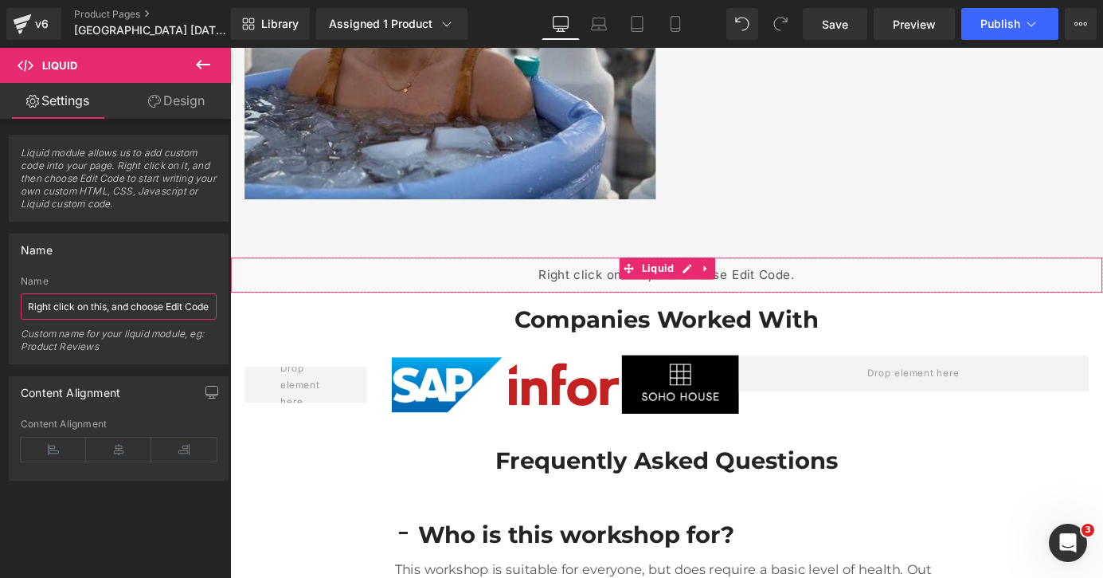
click at [136, 301] on input "Right click on this, and choose Edit Code." at bounding box center [119, 306] width 196 height 26
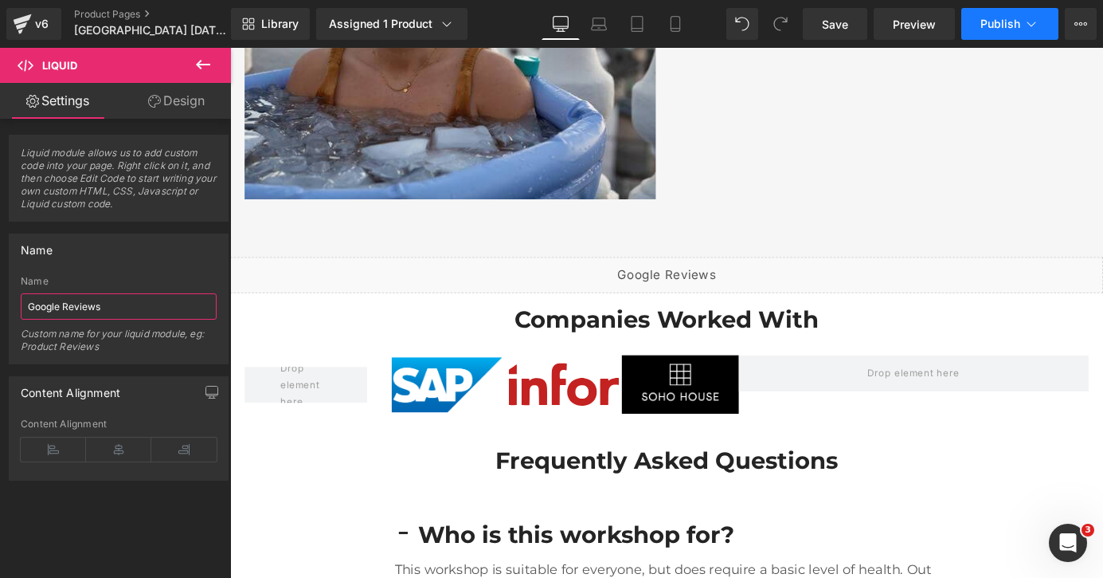
type input "Google Reviews"
click at [1006, 28] on span "Publish" at bounding box center [1001, 24] width 40 height 13
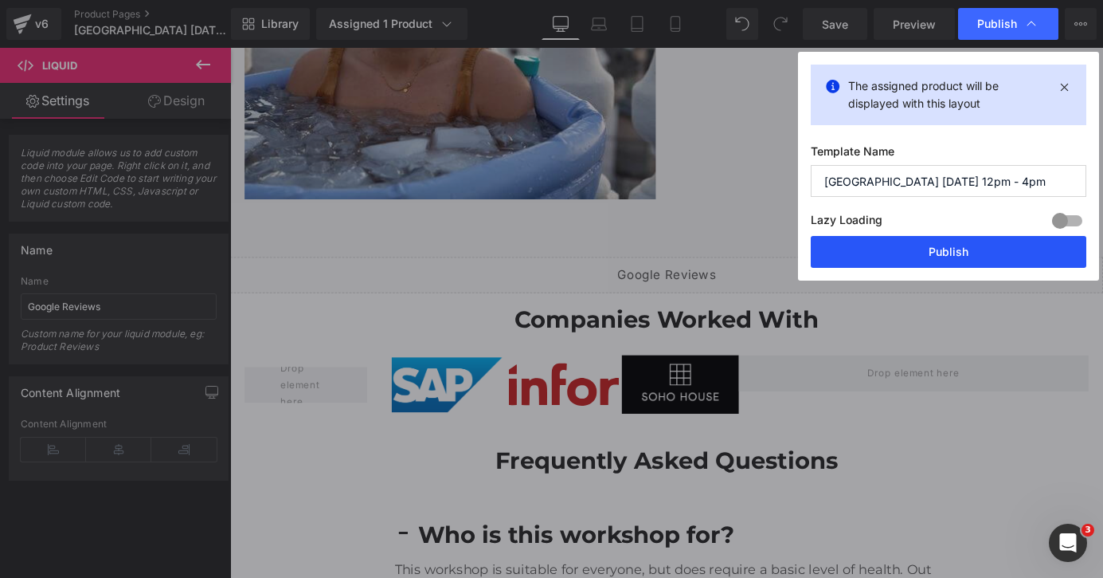
click at [938, 253] on button "Publish" at bounding box center [949, 252] width 276 height 32
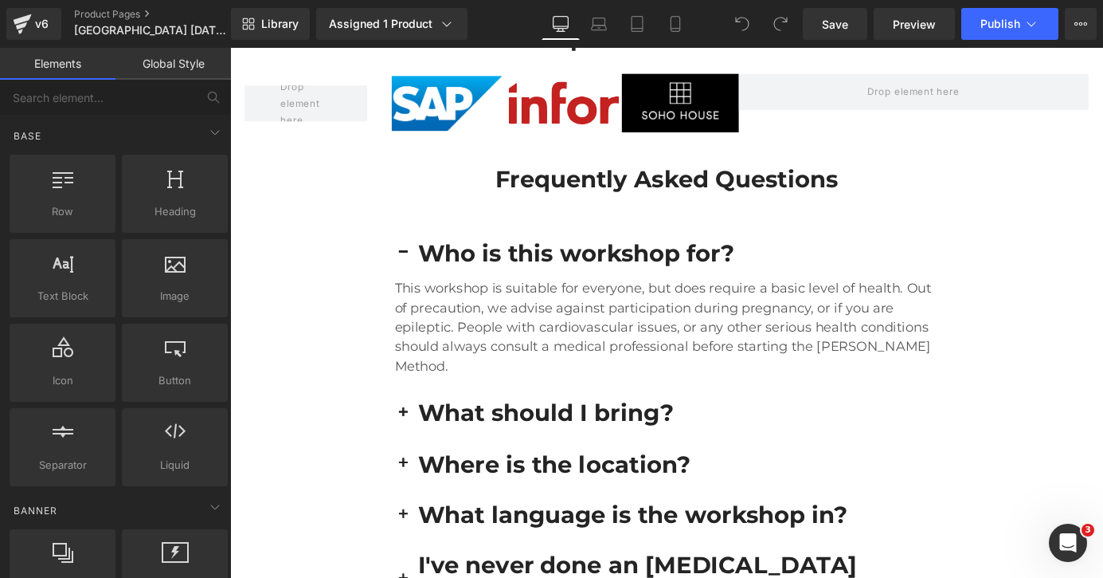
scroll to position [3200, 0]
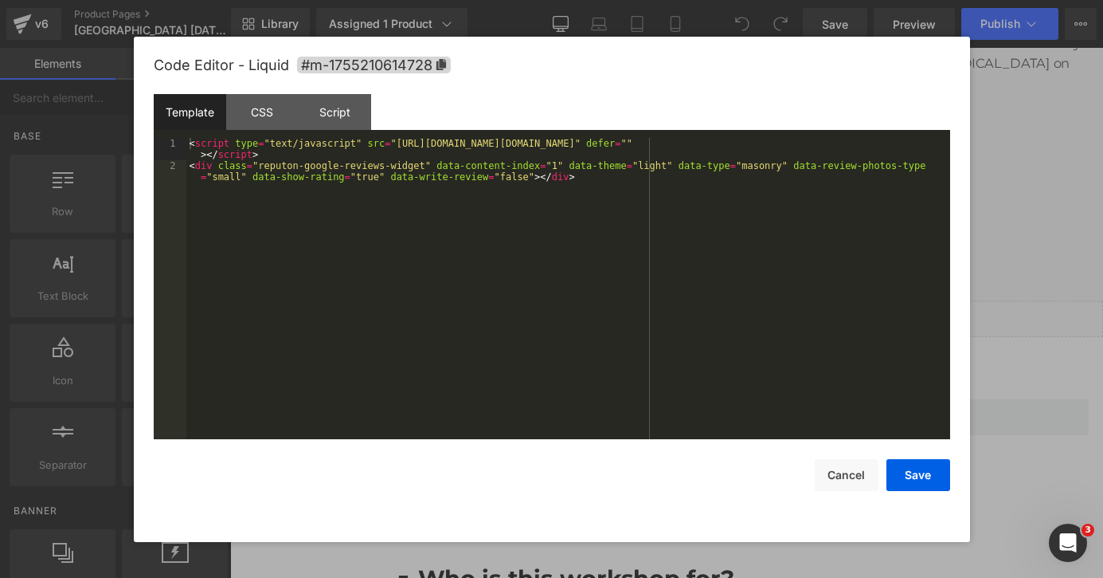
click at [743, 327] on div "Liquid" at bounding box center [712, 347] width 964 height 40
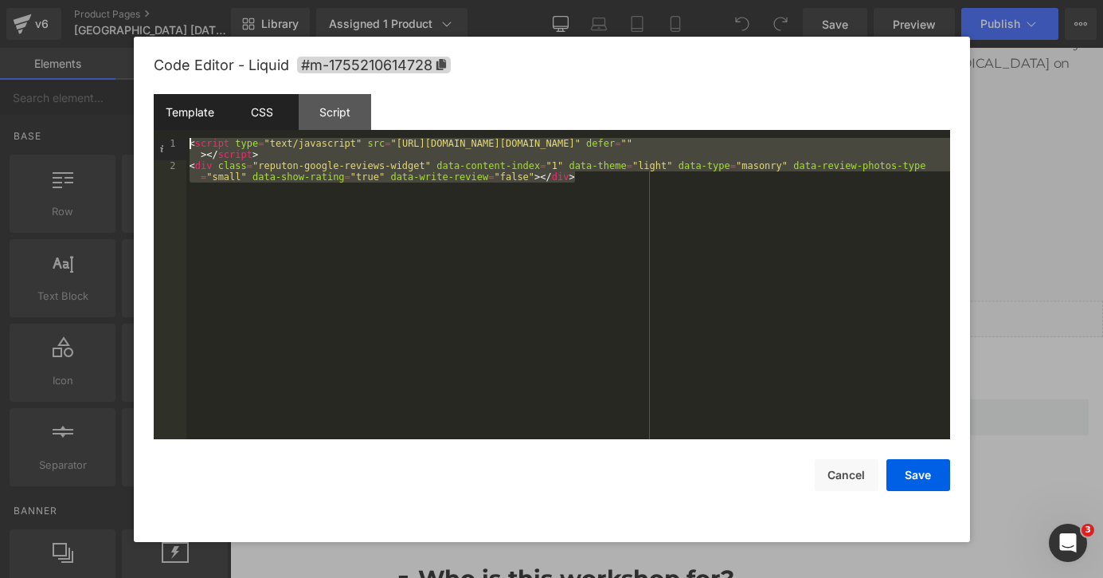
drag, startPoint x: 441, startPoint y: 257, endPoint x: 251, endPoint y: 118, distance: 236.0
click at [251, 118] on div "Template CSS Script Data 1 2 < script type = "text/javascript" src = "[URL][DOM…" at bounding box center [552, 266] width 797 height 345
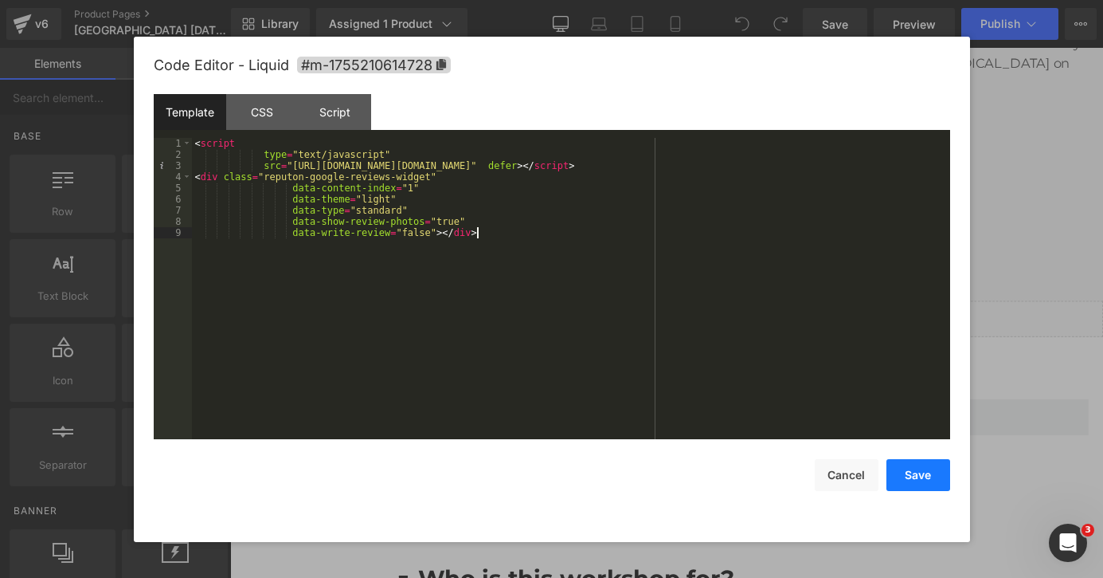
click at [919, 479] on button "Save" at bounding box center [919, 475] width 64 height 32
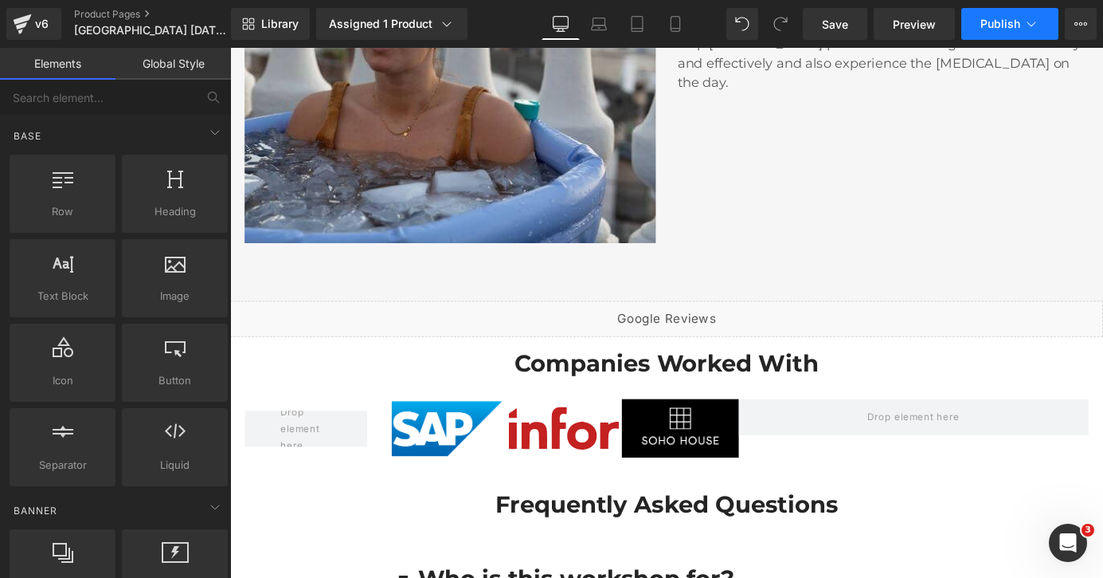
click at [1024, 28] on icon at bounding box center [1032, 24] width 16 height 16
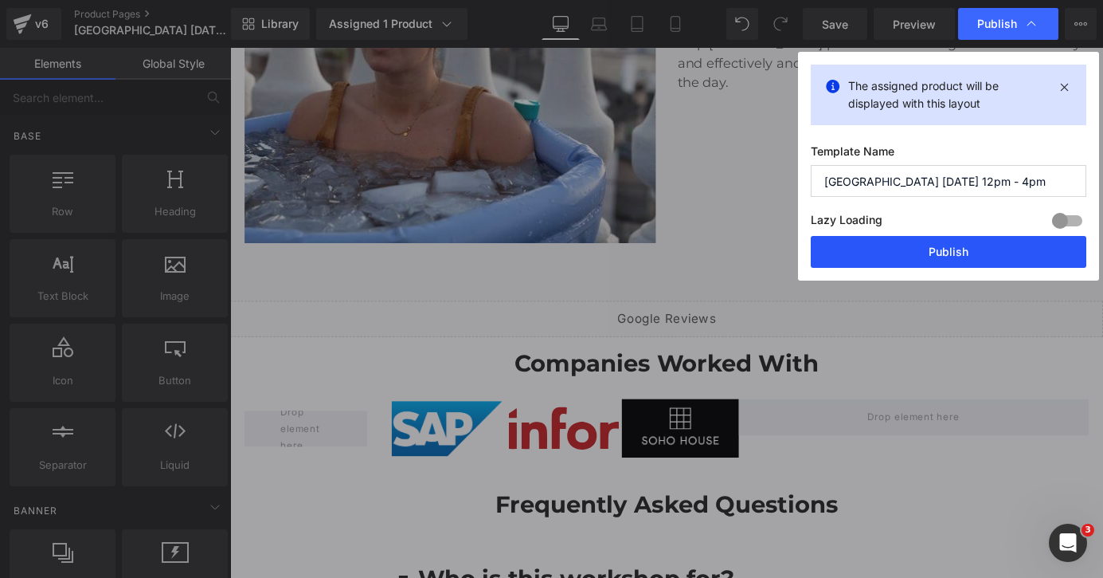
click at [936, 256] on button "Publish" at bounding box center [949, 252] width 276 height 32
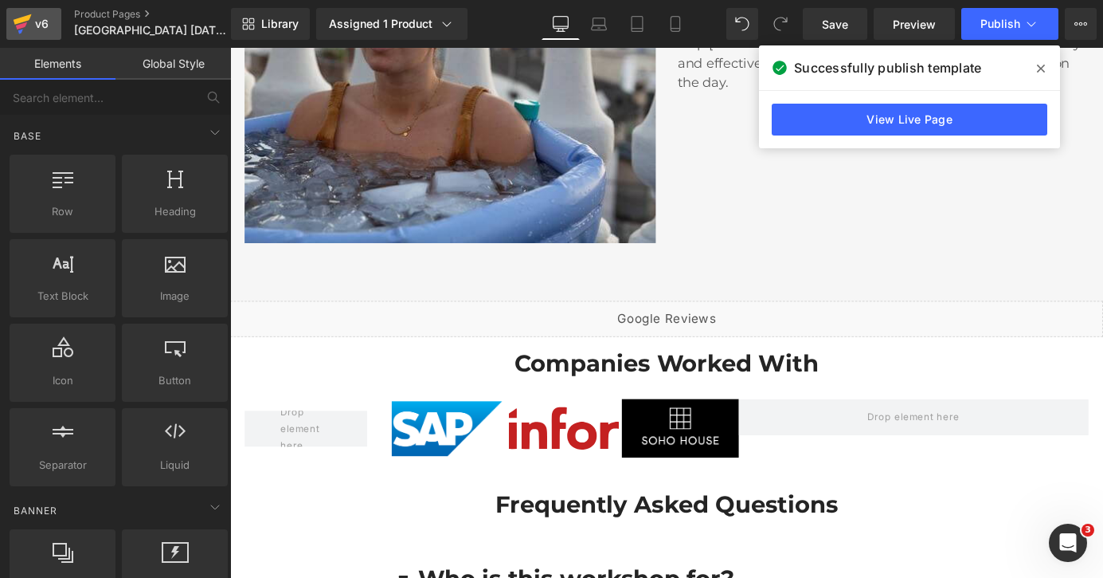
click at [33, 27] on div "v6" at bounding box center [42, 24] width 20 height 21
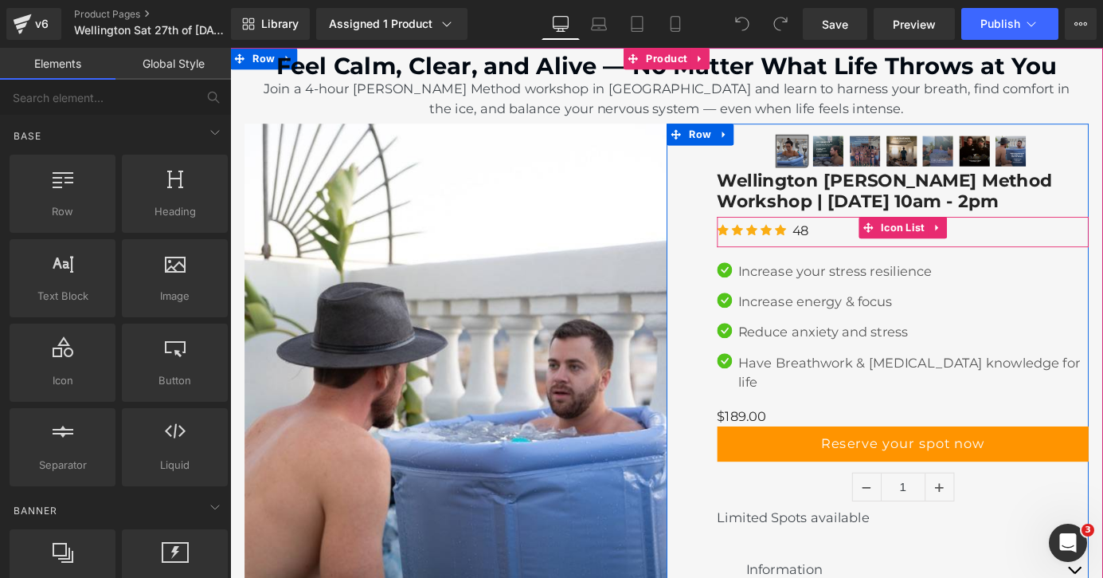
click at [871, 250] on div "Icon Icon Icon Icon Icon Icon List Hoz 48 Text Block" at bounding box center [973, 253] width 410 height 29
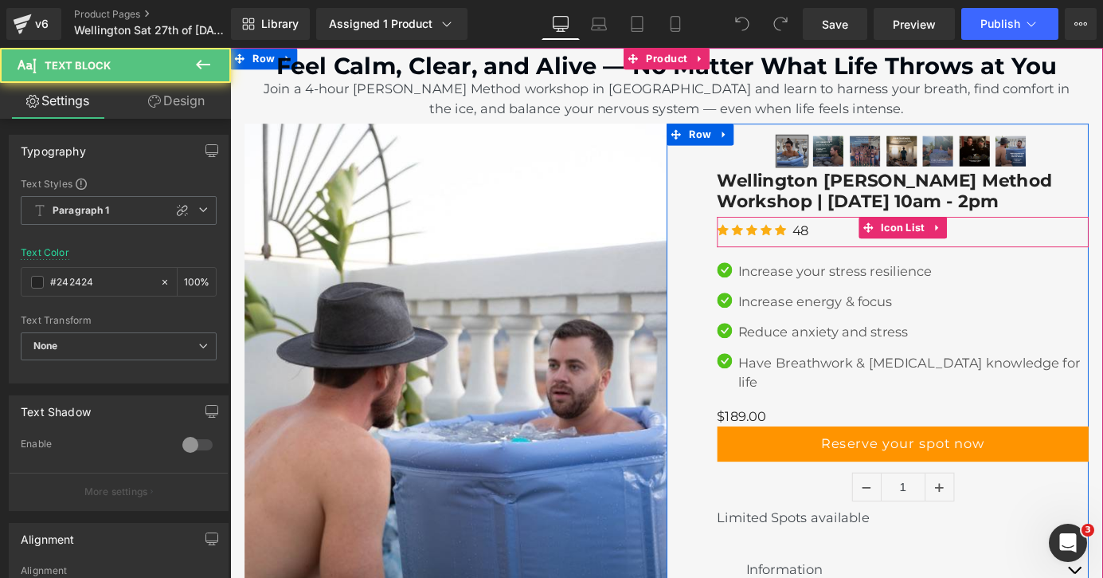
click at [859, 244] on div "48 Text Block" at bounding box center [860, 250] width 18 height 22
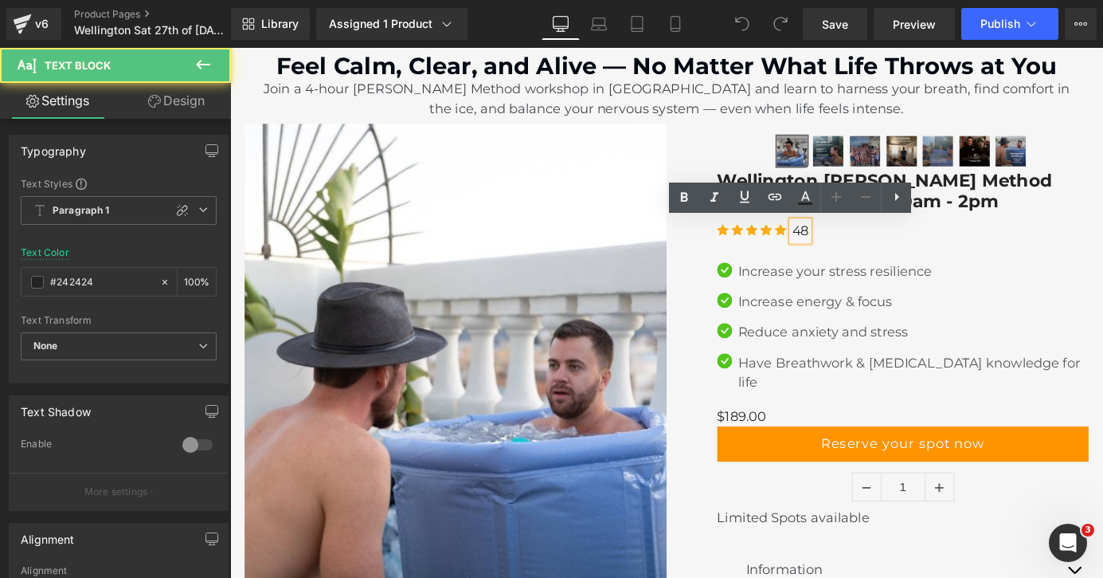
click at [868, 250] on p "48" at bounding box center [860, 250] width 18 height 22
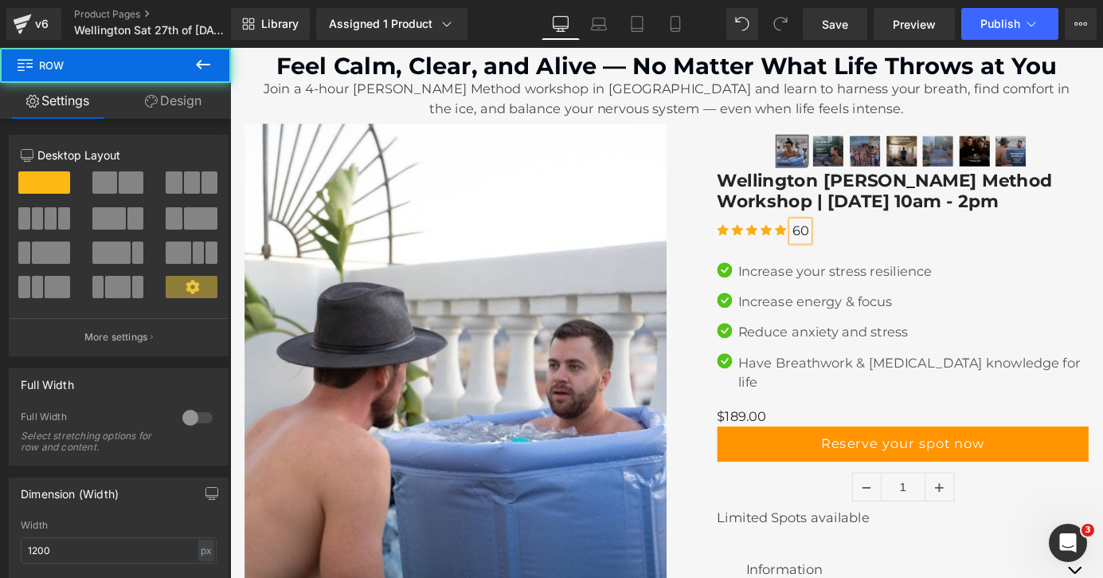
click at [742, 280] on div "‹" at bounding box center [945, 552] width 466 height 843
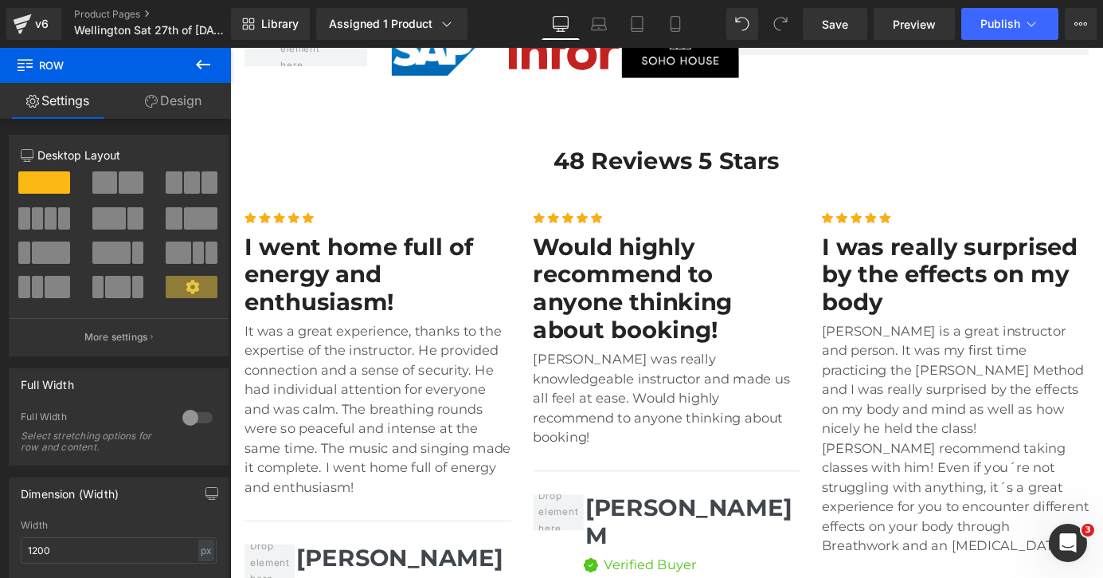
scroll to position [3465, 0]
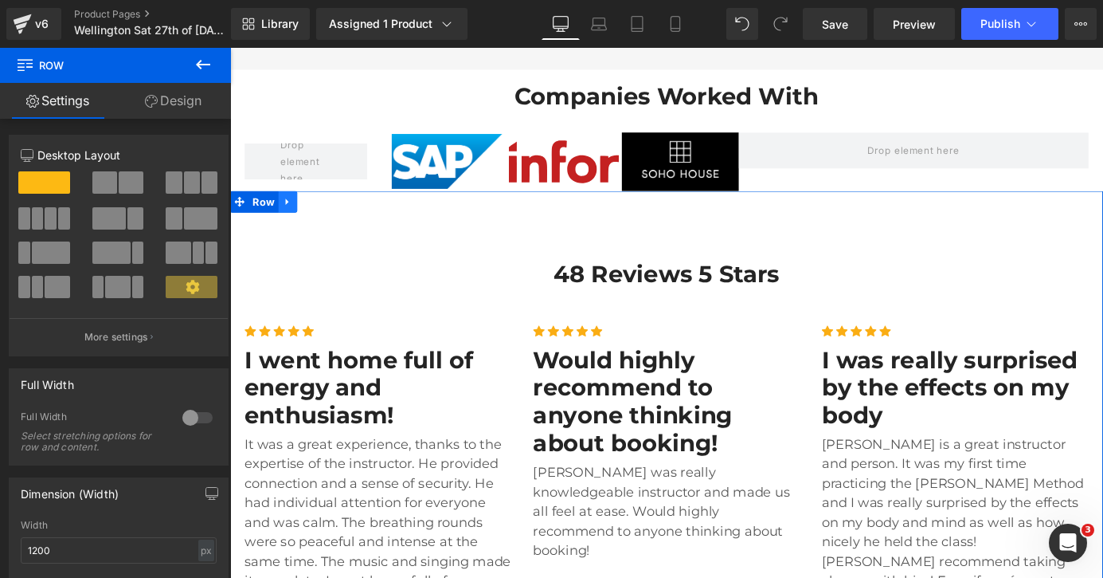
click at [296, 211] on icon at bounding box center [293, 217] width 11 height 12
click at [339, 212] on icon at bounding box center [335, 217] width 11 height 11
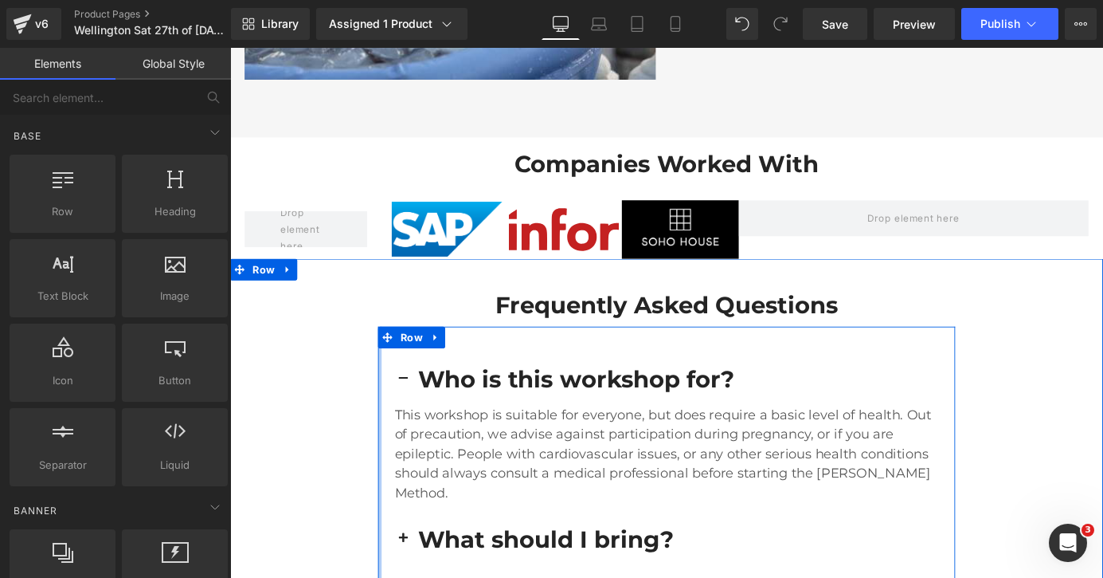
scroll to position [3270, 0]
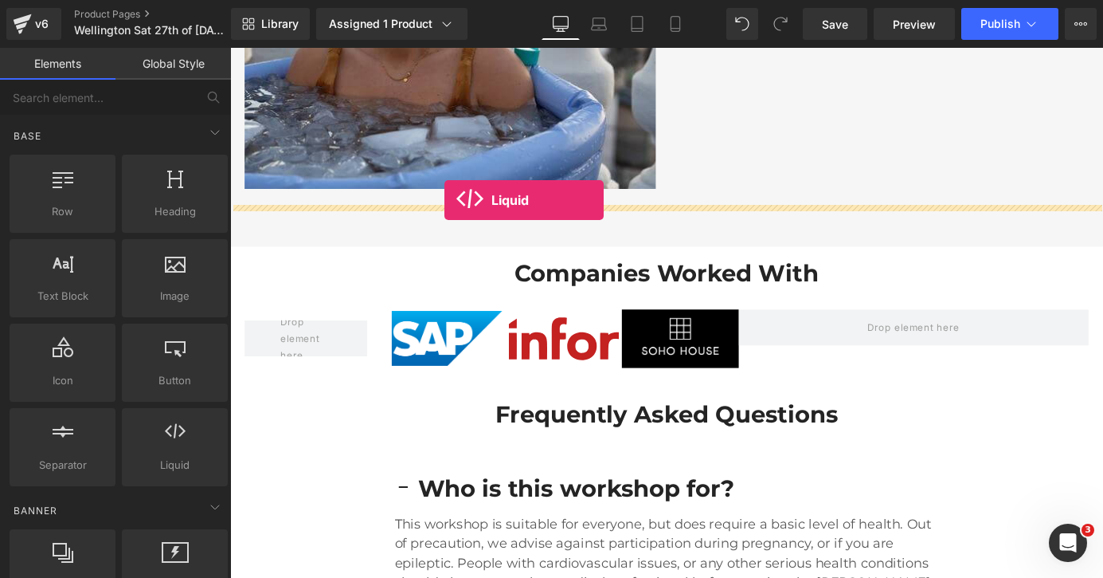
drag, startPoint x: 409, startPoint y: 506, endPoint x: 467, endPoint y: 216, distance: 295.8
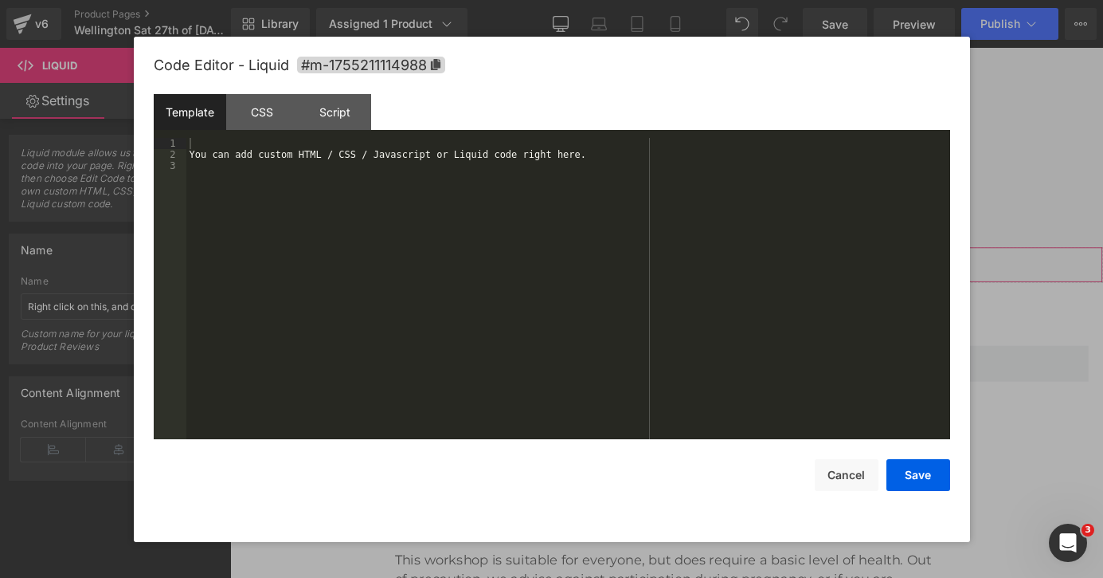
click at [735, 267] on div "Liquid" at bounding box center [712, 287] width 964 height 40
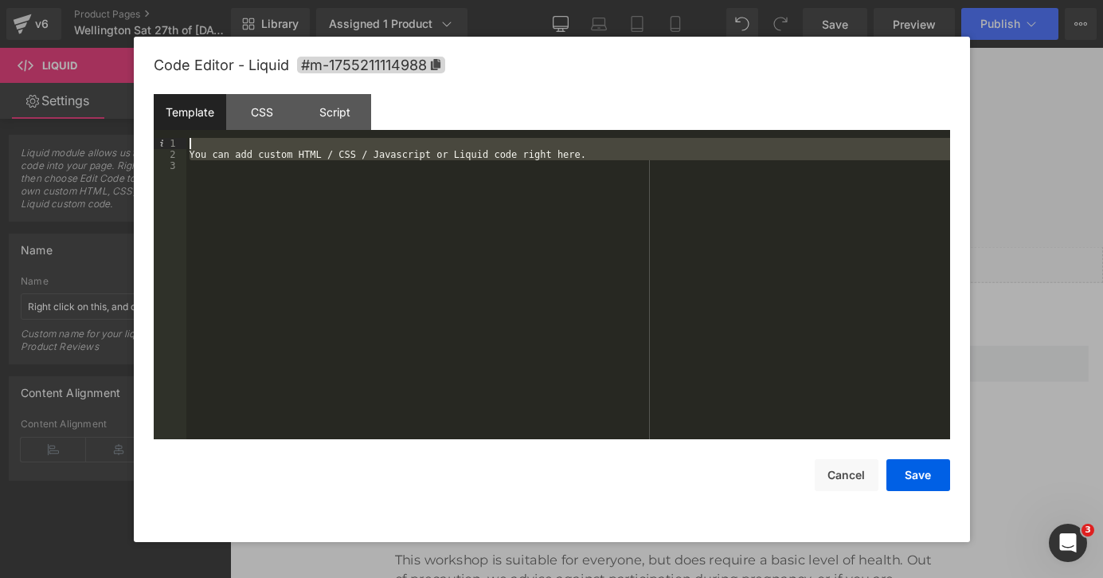
drag, startPoint x: 442, startPoint y: 237, endPoint x: 185, endPoint y: 118, distance: 283.4
click at [185, 118] on div "Template CSS Script Data 1 2 3 You can add custom HTML / CSS / Javascript or Li…" at bounding box center [552, 266] width 797 height 345
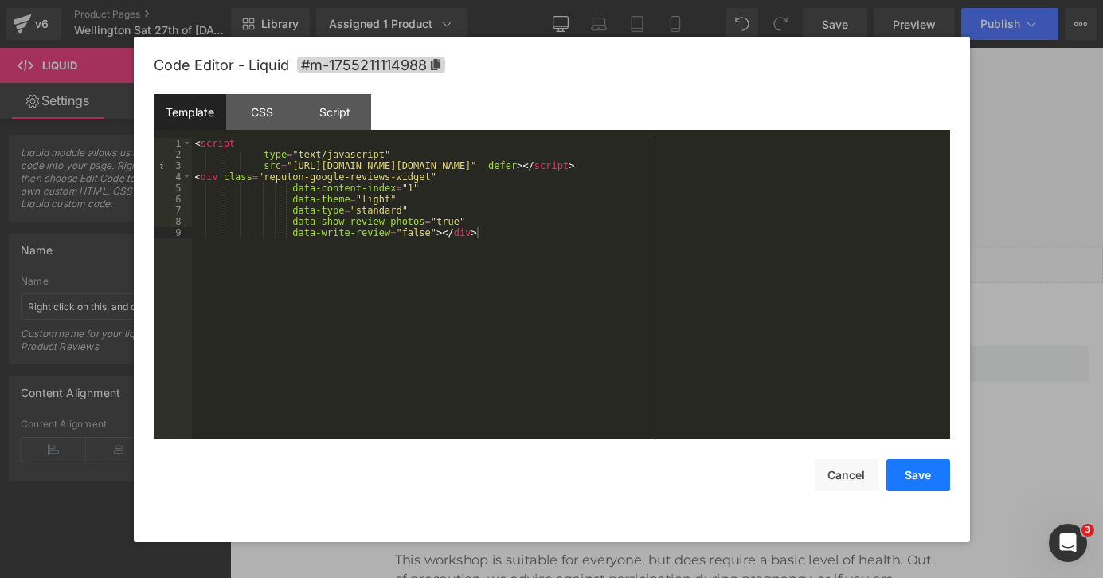
click at [937, 473] on button "Save" at bounding box center [919, 475] width 64 height 32
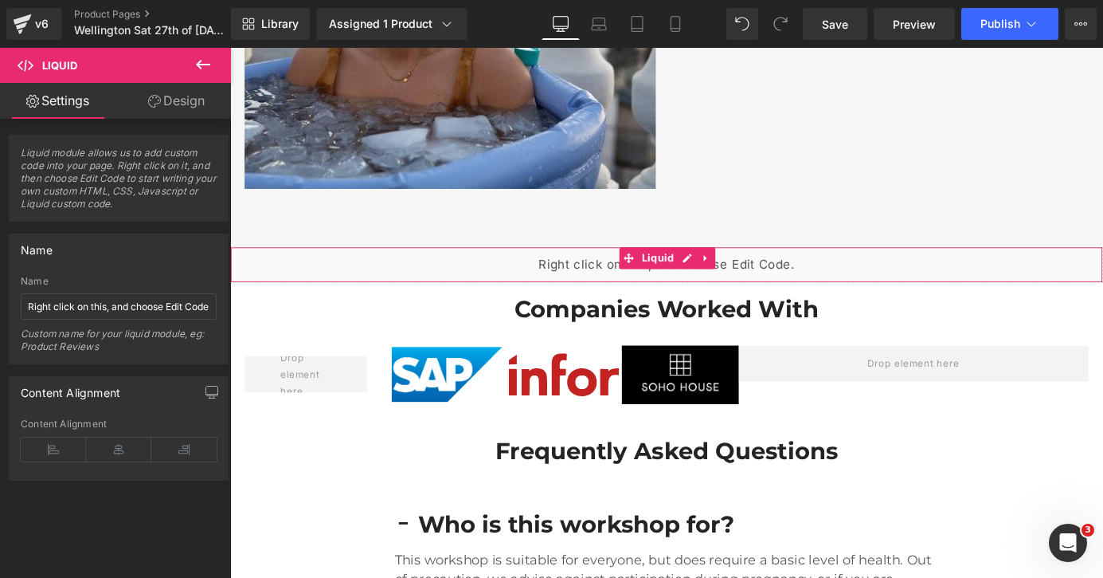
click at [735, 267] on div "Liquid" at bounding box center [712, 287] width 964 height 40
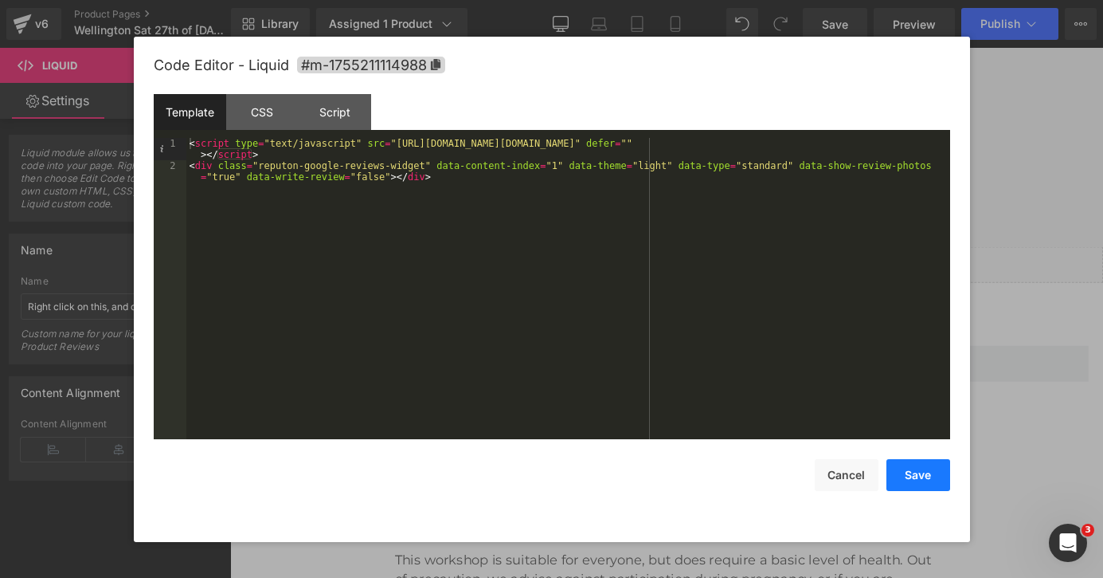
click at [911, 474] on button "Save" at bounding box center [919, 475] width 64 height 32
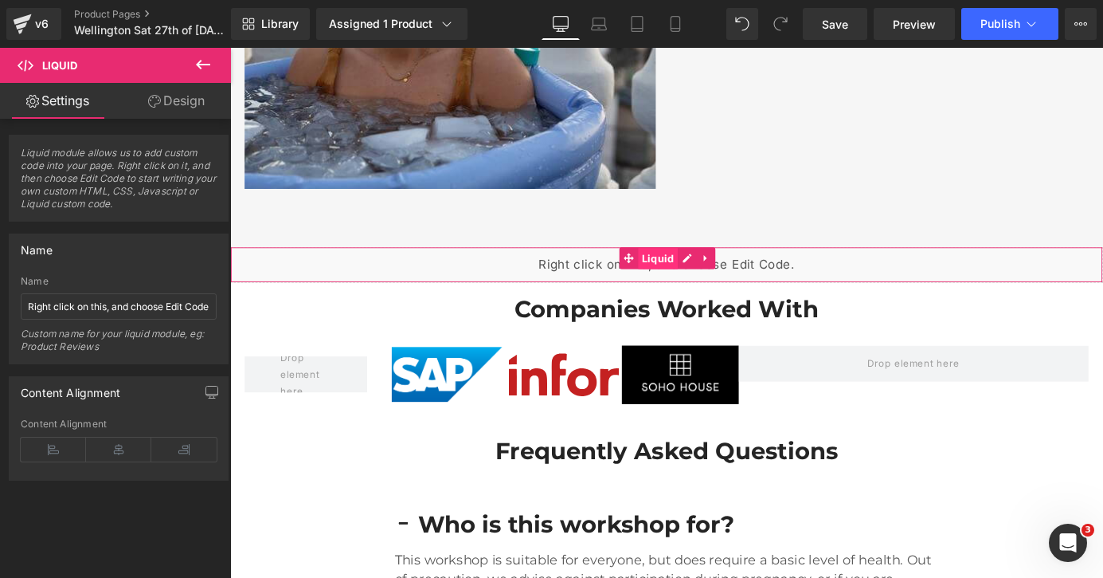
click at [701, 268] on span "Liquid" at bounding box center [703, 280] width 44 height 24
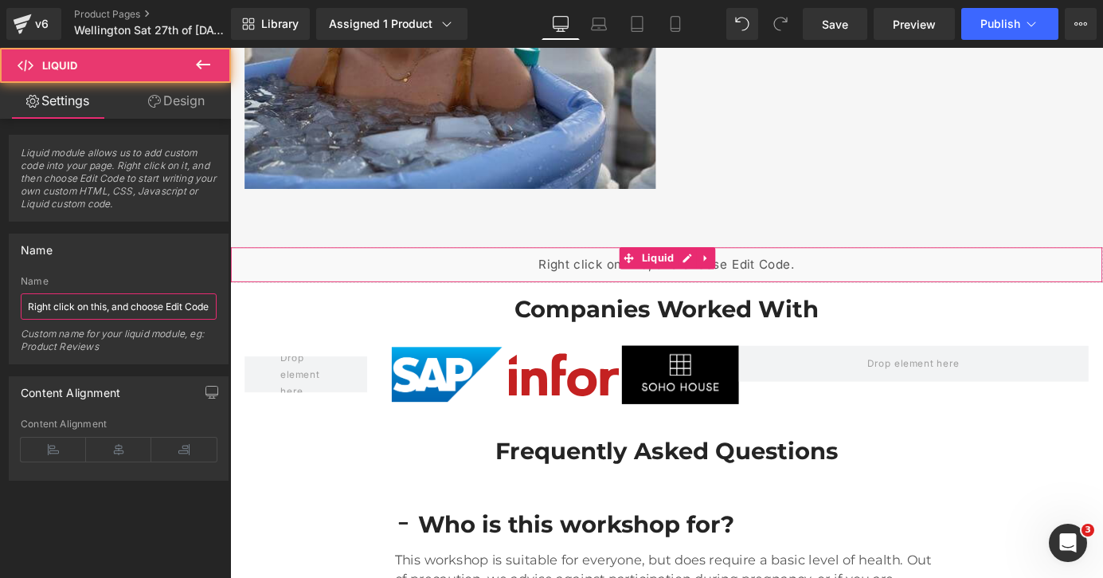
click at [152, 303] on input "Right click on this, and choose Edit Code." at bounding box center [119, 306] width 196 height 26
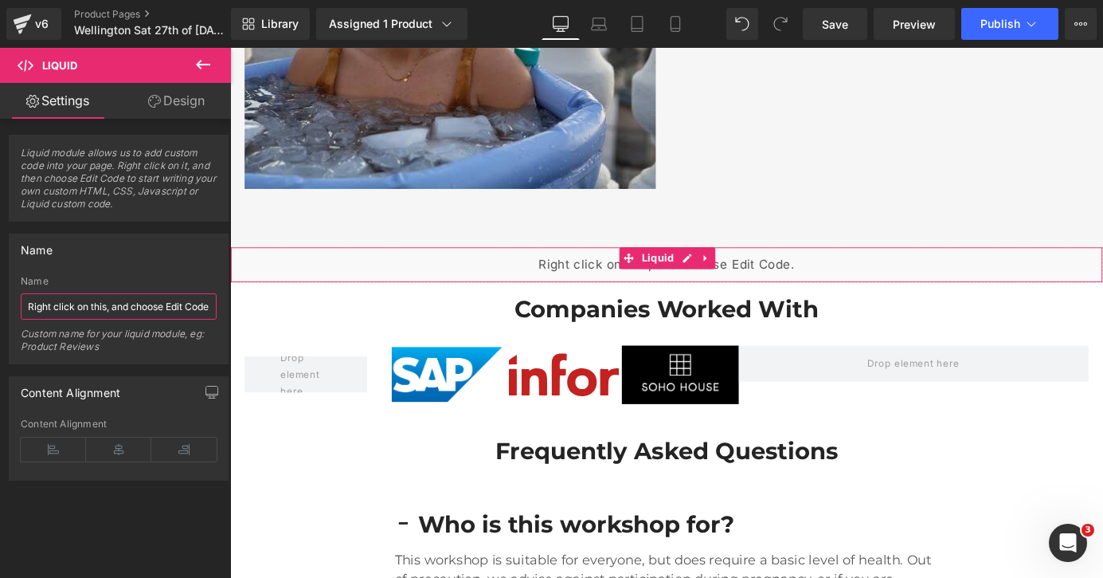
click at [152, 303] on input "Right click on this, and choose Edit Code." at bounding box center [119, 306] width 196 height 26
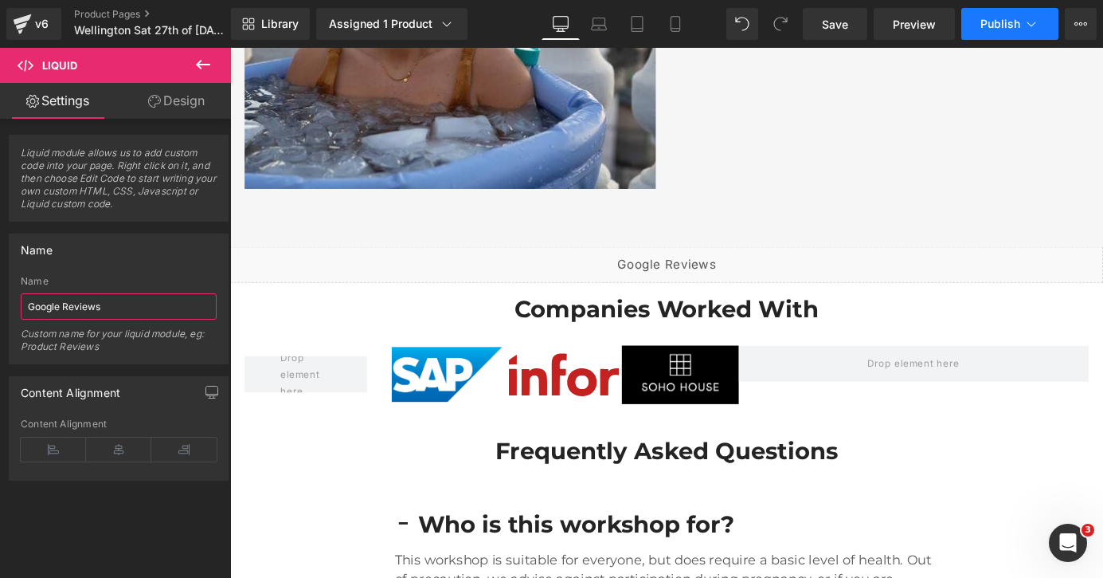
type input "Google Reviews"
click at [1021, 25] on button "Publish" at bounding box center [1010, 24] width 97 height 32
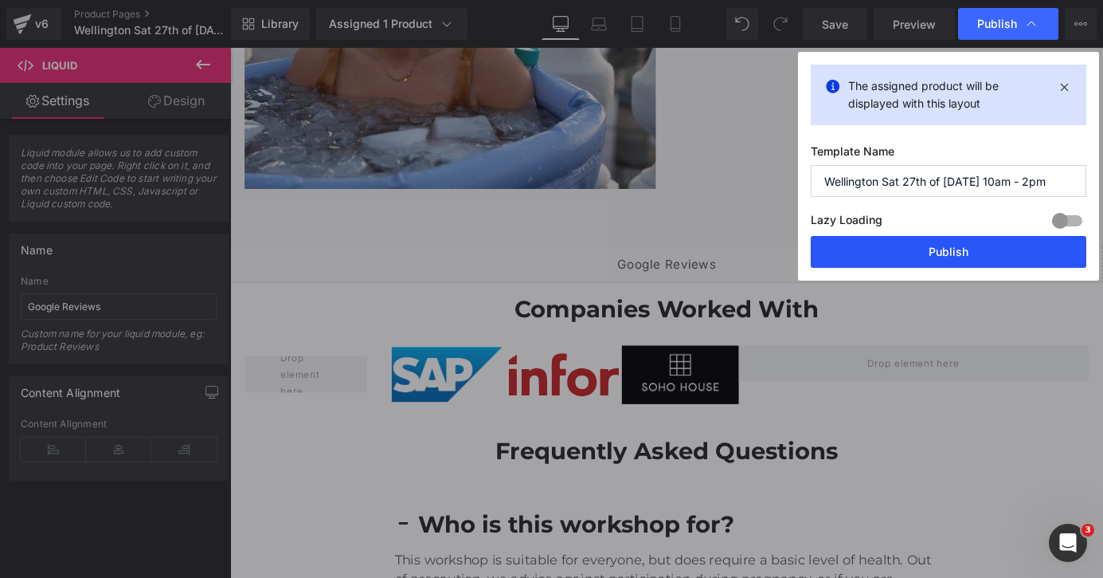
click at [960, 247] on button "Publish" at bounding box center [949, 252] width 276 height 32
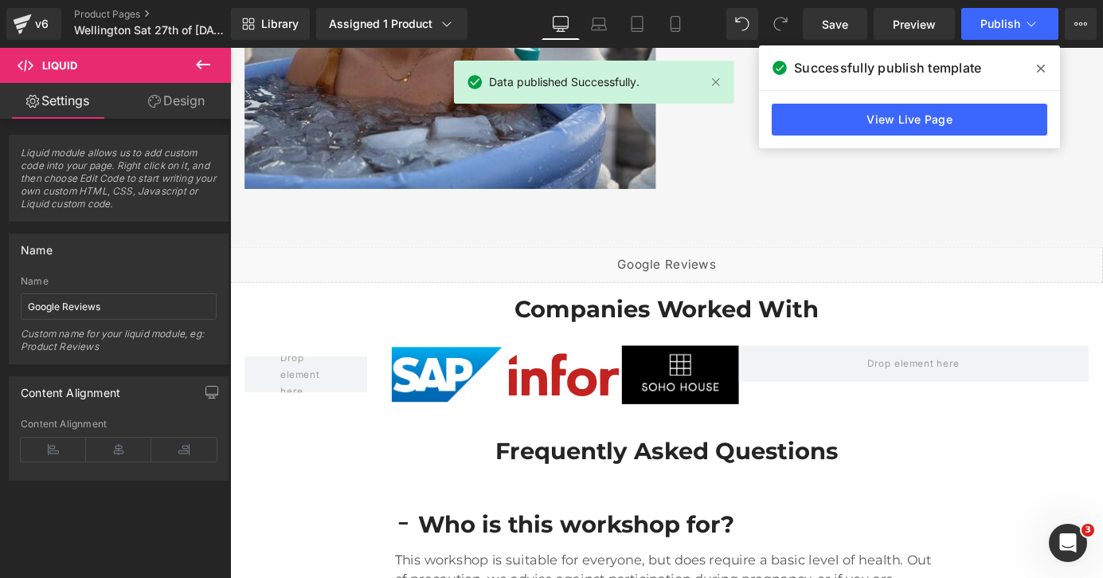
click at [1048, 68] on span at bounding box center [1041, 68] width 25 height 25
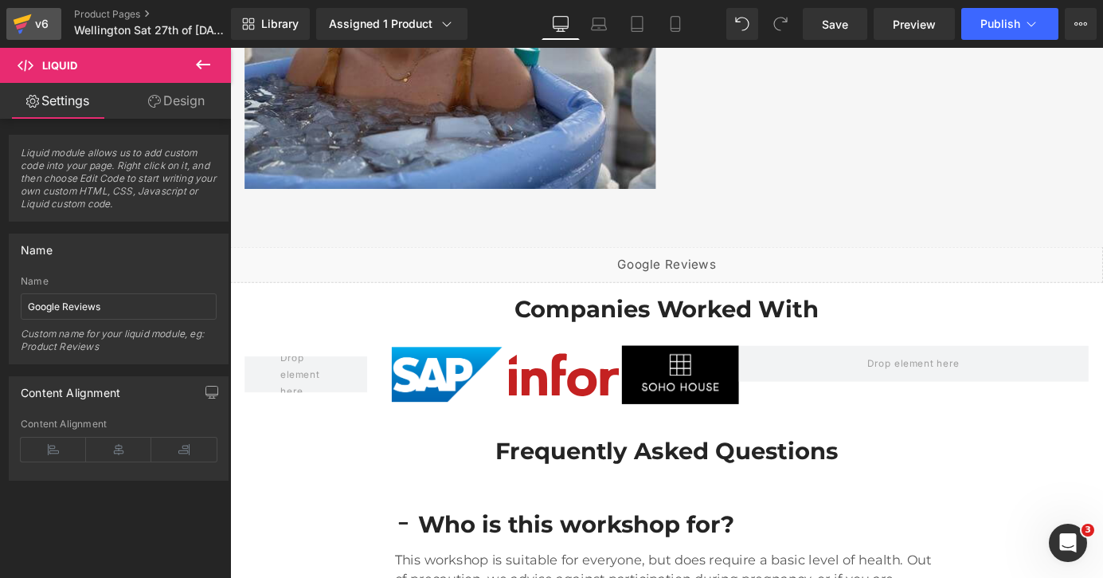
click at [44, 23] on div "v6" at bounding box center [42, 24] width 20 height 21
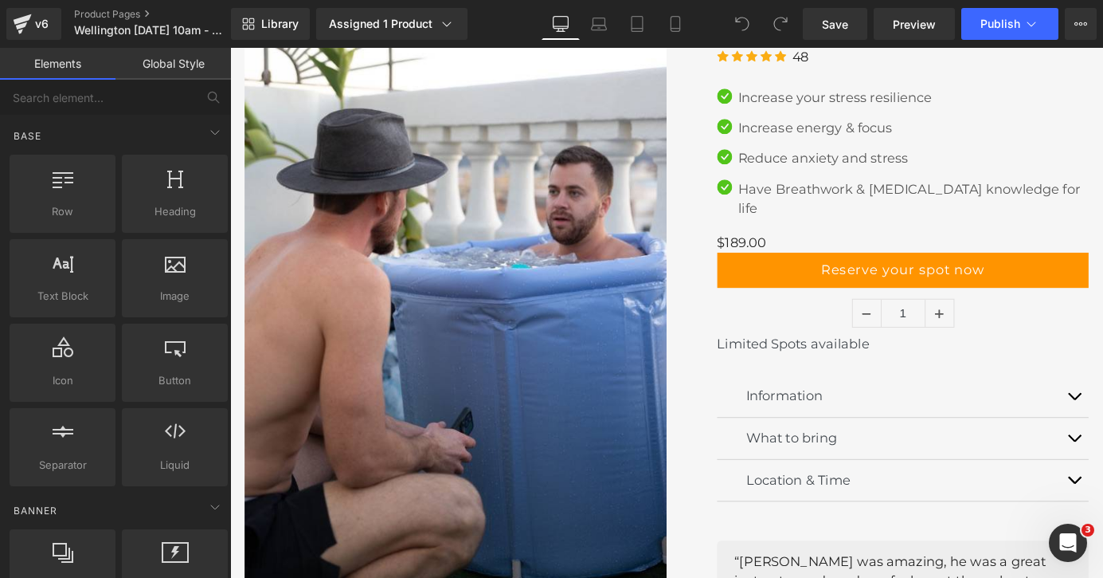
scroll to position [45, 0]
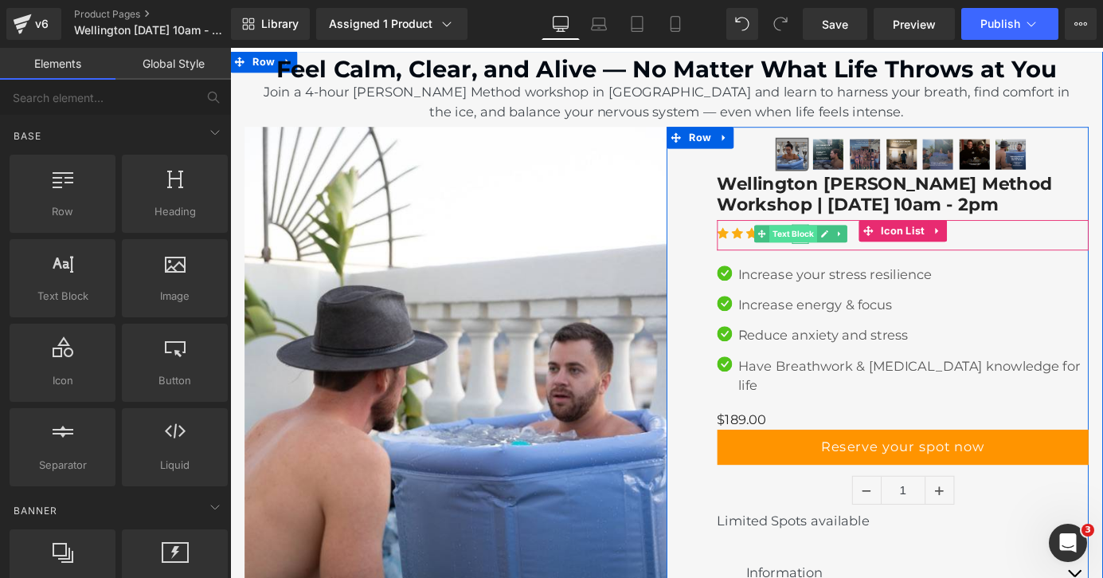
click at [868, 257] on span "Text Block" at bounding box center [851, 253] width 53 height 19
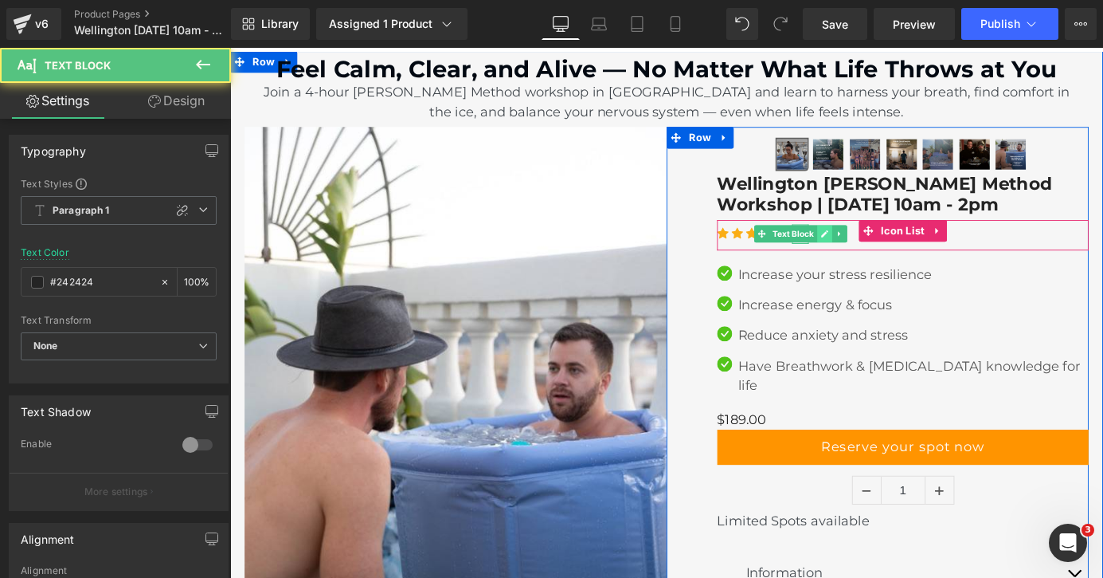
click at [883, 253] on icon at bounding box center [886, 254] width 9 height 10
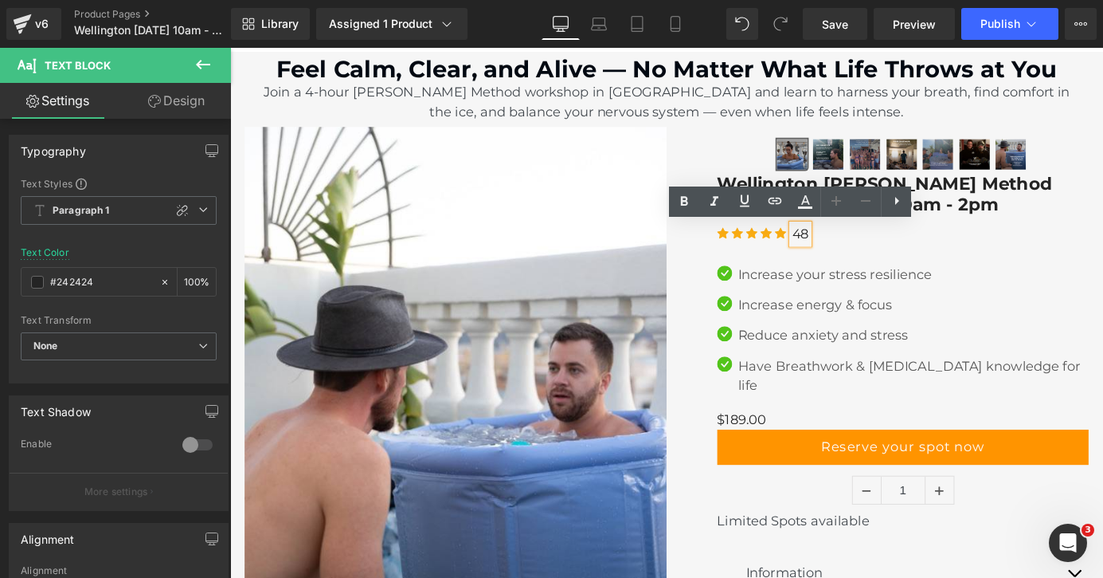
click at [868, 253] on p "48" at bounding box center [860, 254] width 18 height 22
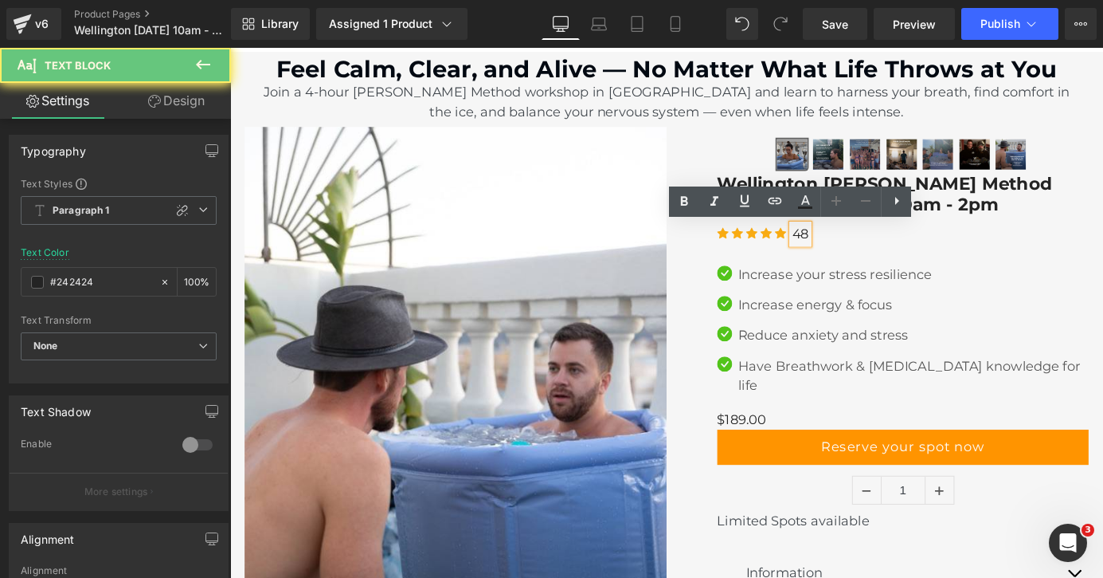
click at [868, 253] on p "48" at bounding box center [860, 254] width 18 height 22
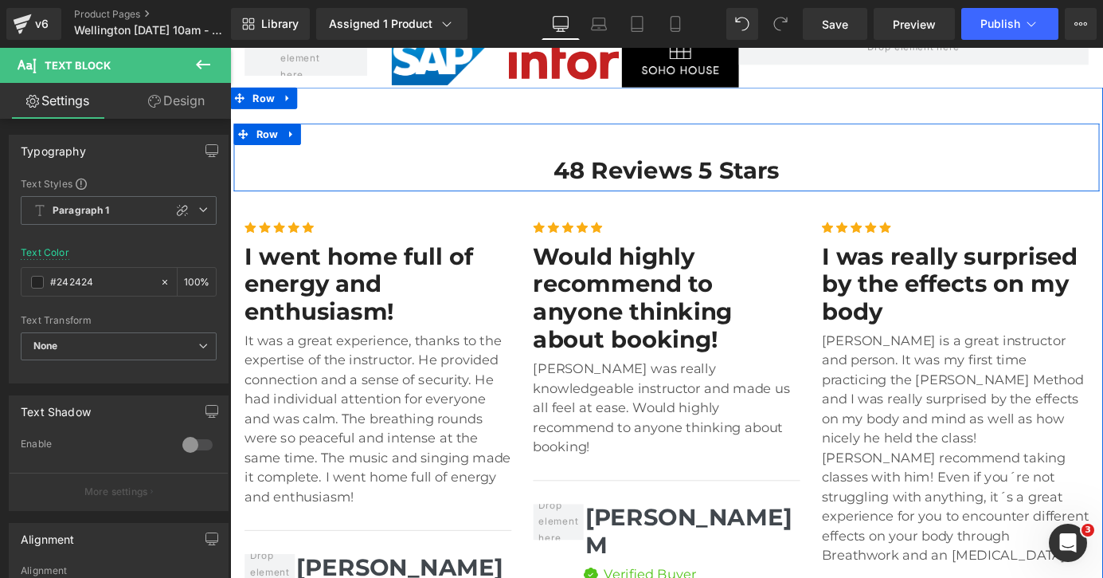
scroll to position [3528, 0]
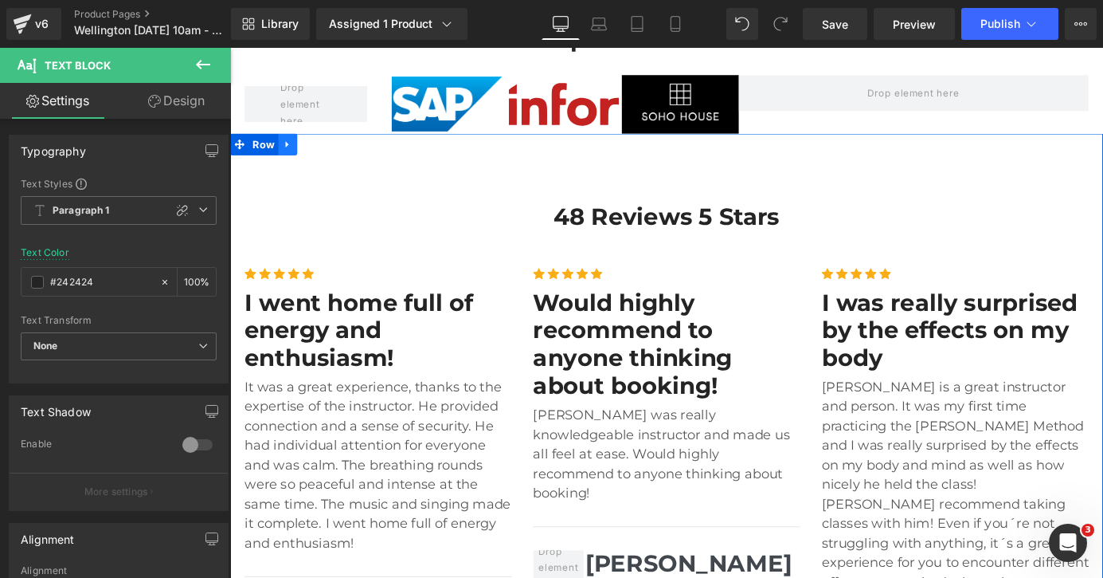
click at [298, 148] on icon at bounding box center [293, 154] width 11 height 12
click at [336, 149] on icon at bounding box center [335, 154] width 11 height 11
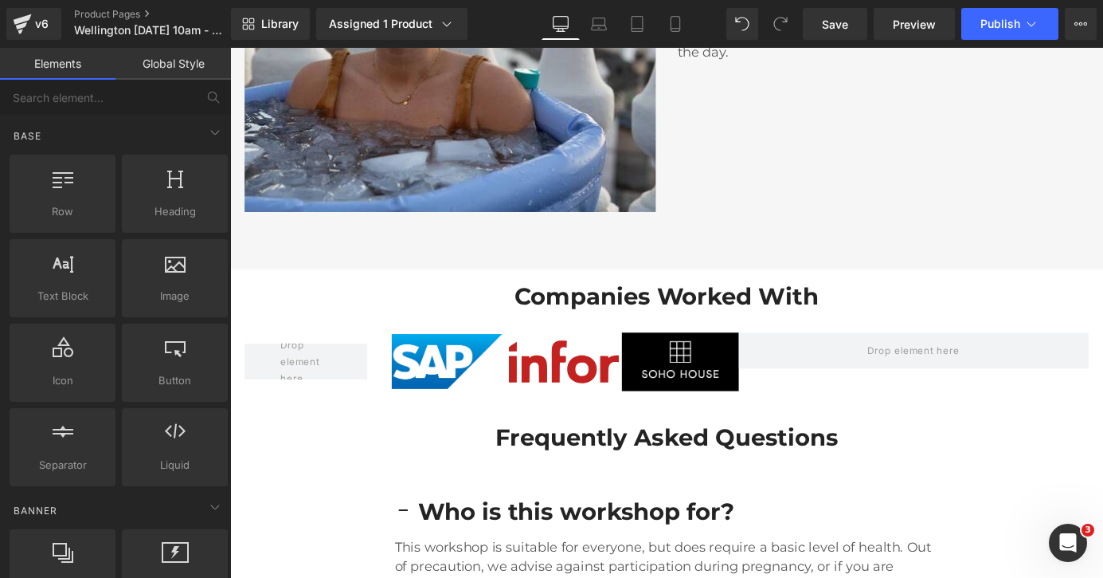
scroll to position [3211, 0]
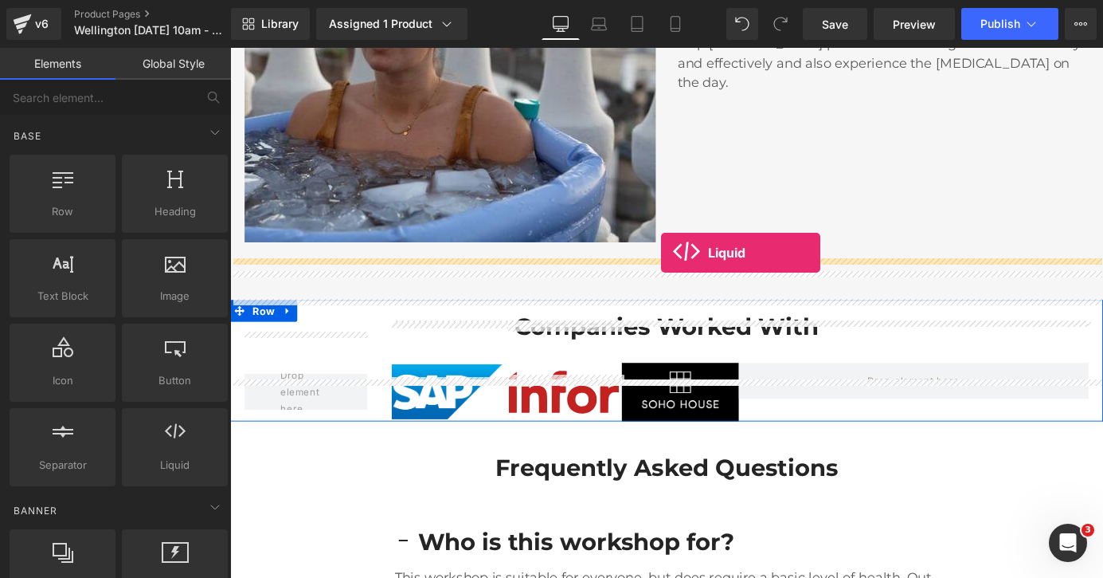
drag, startPoint x: 384, startPoint y: 500, endPoint x: 706, endPoint y: 274, distance: 393.5
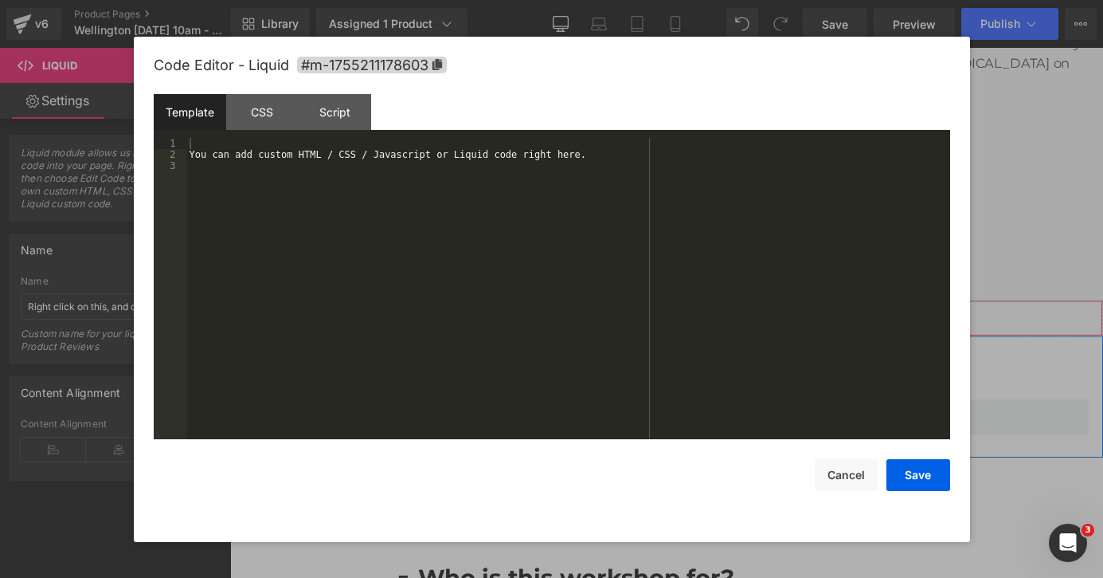
click at [734, 326] on div "Liquid" at bounding box center [712, 346] width 964 height 40
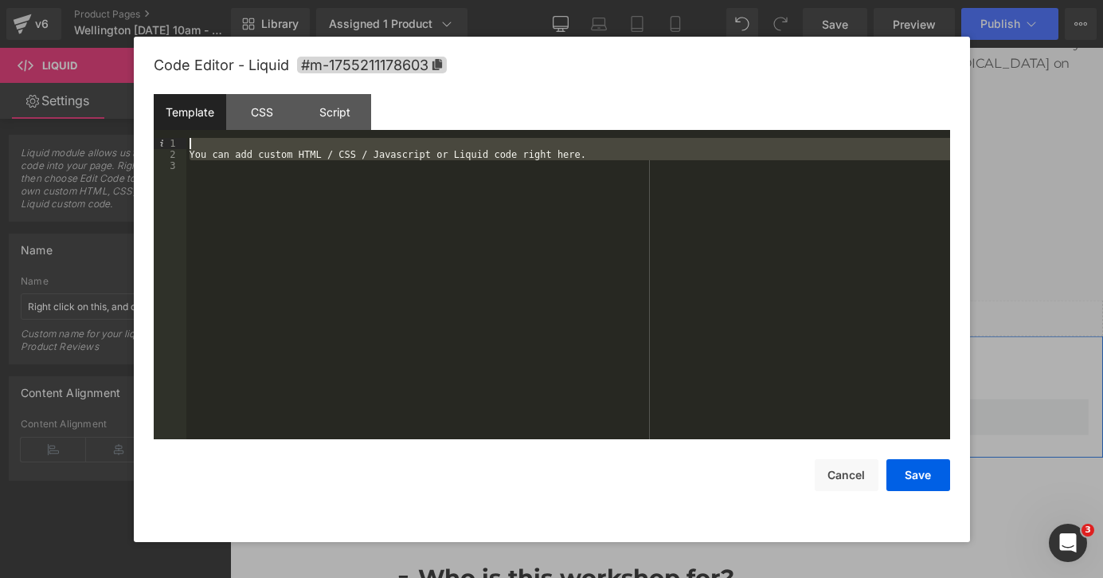
drag, startPoint x: 371, startPoint y: 218, endPoint x: 206, endPoint y: 125, distance: 190.1
click at [205, 125] on div "Template CSS Script Data 1 2 3 You can add custom HTML / CSS / Javascript or Li…" at bounding box center [552, 266] width 797 height 345
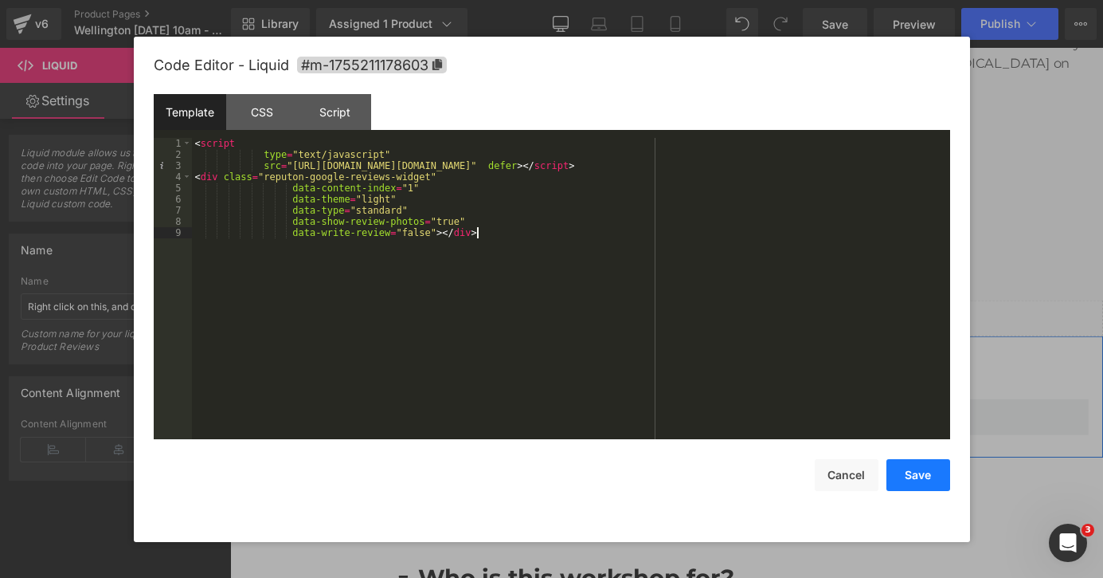
click at [918, 477] on button "Save" at bounding box center [919, 475] width 64 height 32
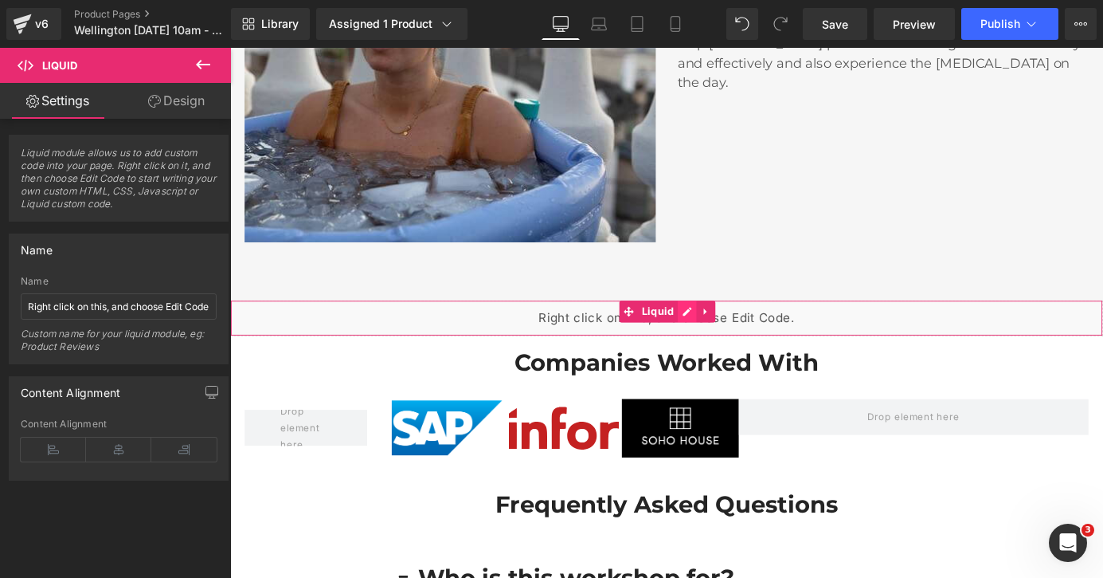
click at [728, 326] on div "Liquid" at bounding box center [712, 346] width 964 height 40
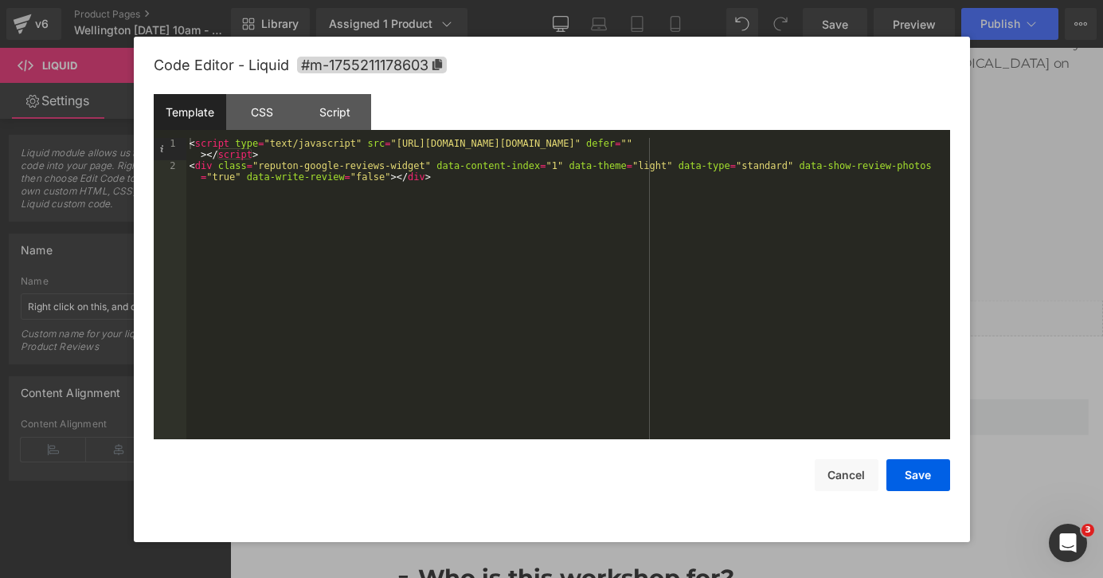
click at [935, 494] on div "Code Editor - Liquid #m-1755211178603 Template CSS Script Data 1 2 < script typ…" at bounding box center [552, 289] width 797 height 505
click at [929, 480] on button "Save" at bounding box center [919, 475] width 64 height 32
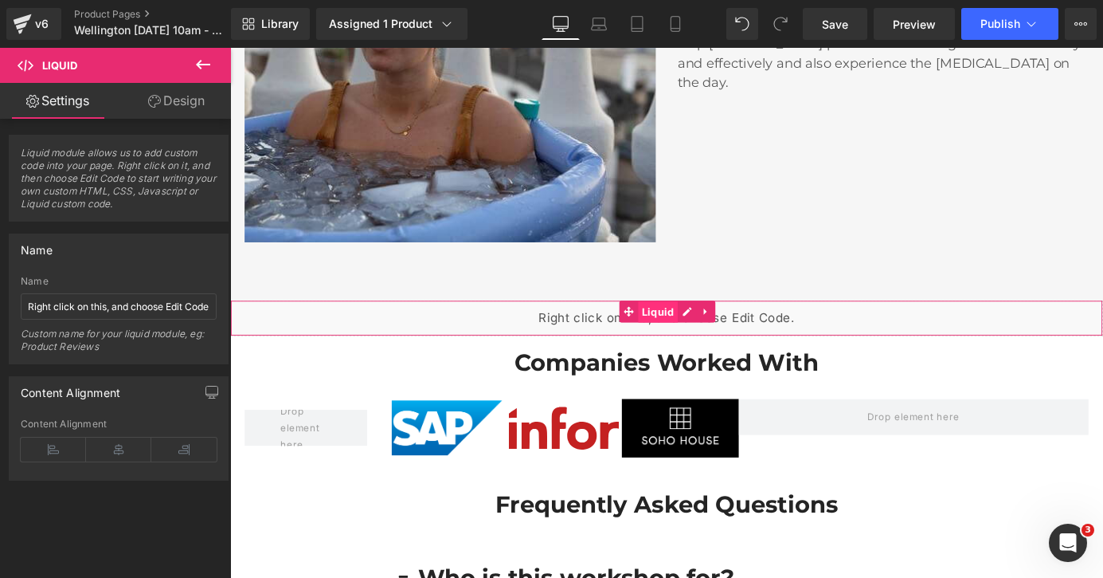
click at [697, 327] on span "Liquid" at bounding box center [703, 339] width 44 height 24
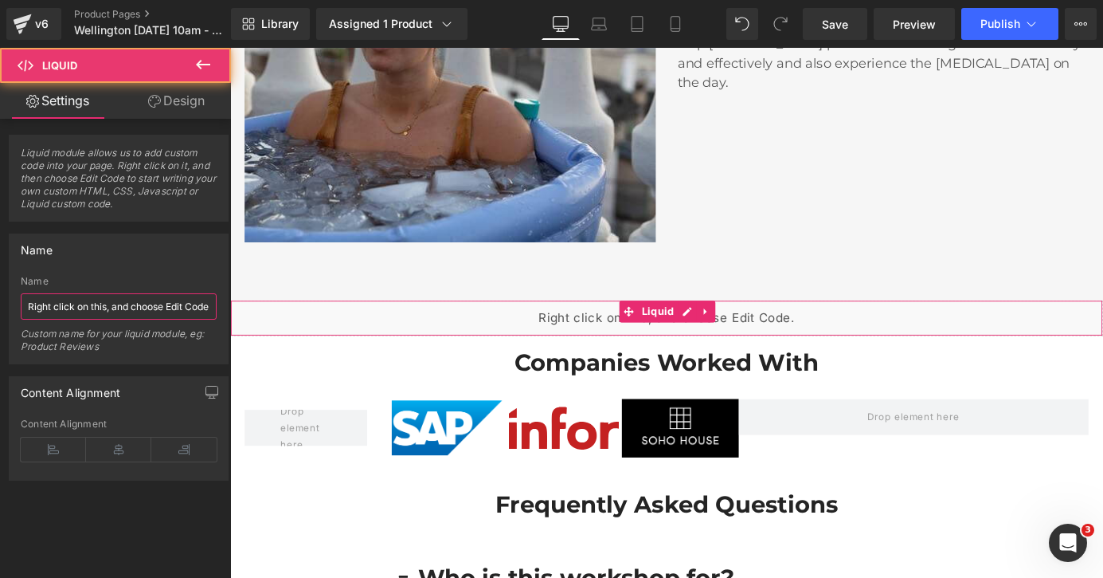
click at [96, 304] on input "Right click on this, and choose Edit Code." at bounding box center [119, 306] width 196 height 26
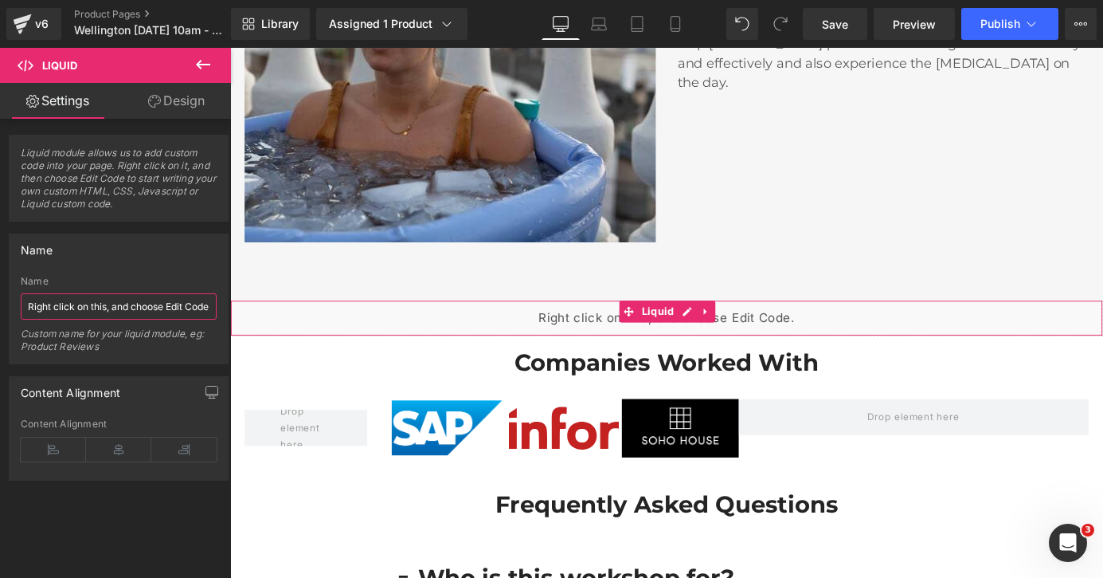
click at [96, 304] on input "Right click on this, and choose Edit Code." at bounding box center [119, 306] width 196 height 26
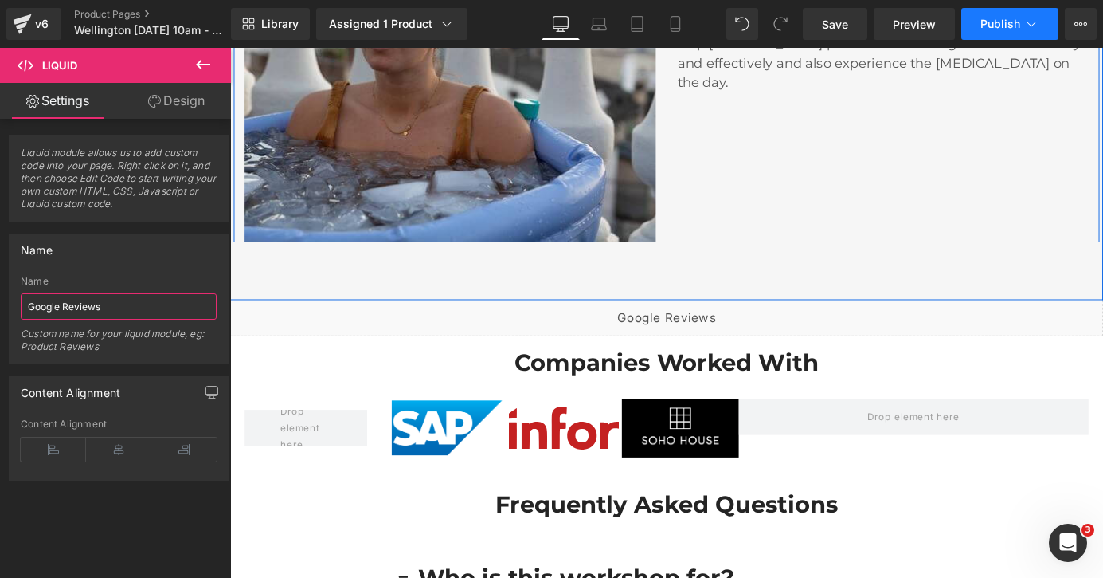
type input "Google Reviews"
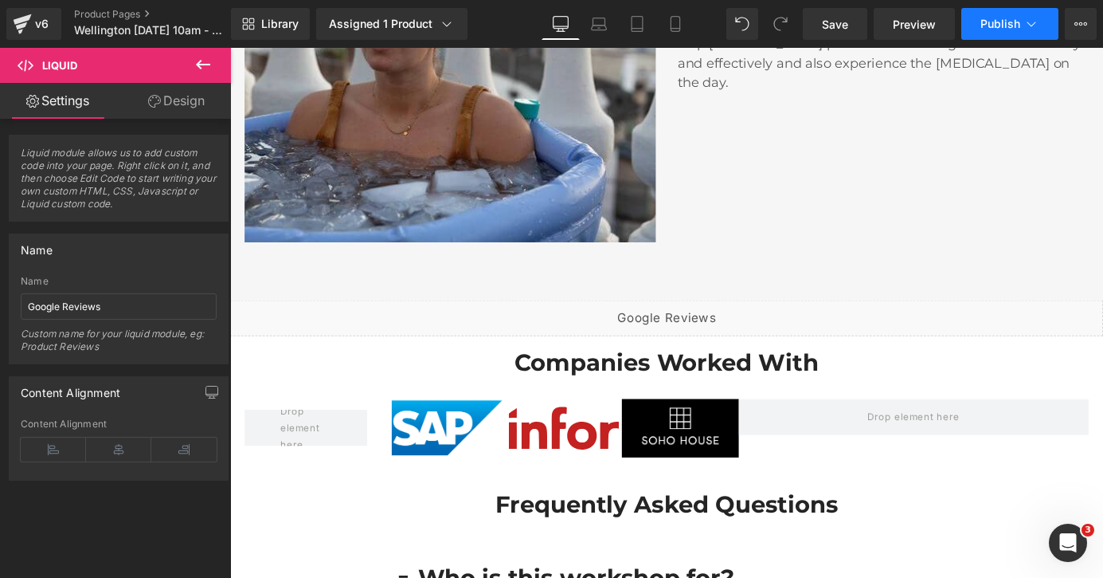
click at [1016, 22] on span "Publish" at bounding box center [1001, 24] width 40 height 13
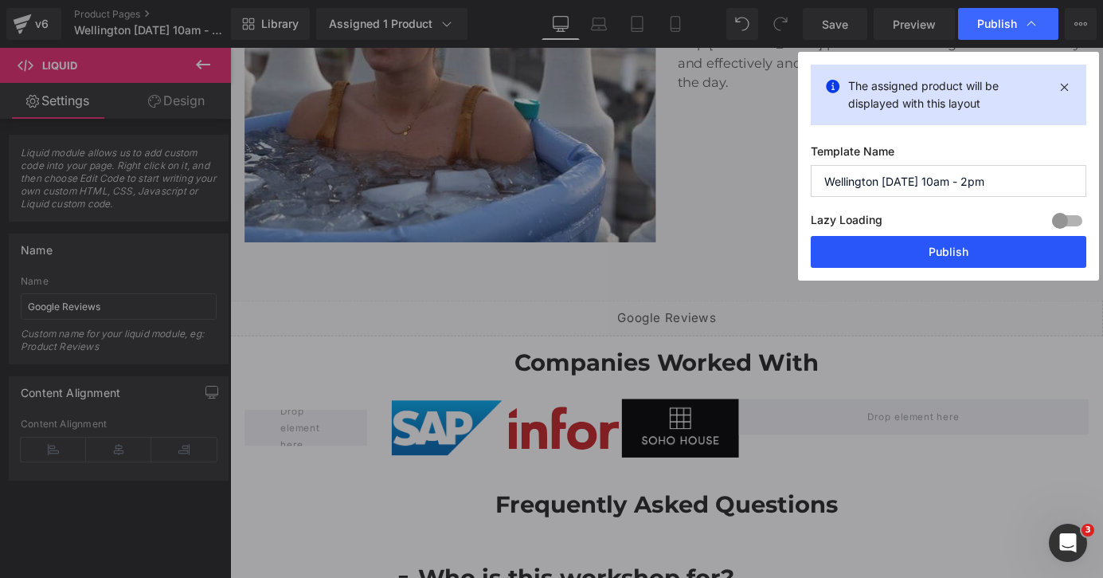
click at [937, 252] on button "Publish" at bounding box center [949, 252] width 276 height 32
